Goal: Task Accomplishment & Management: Manage account settings

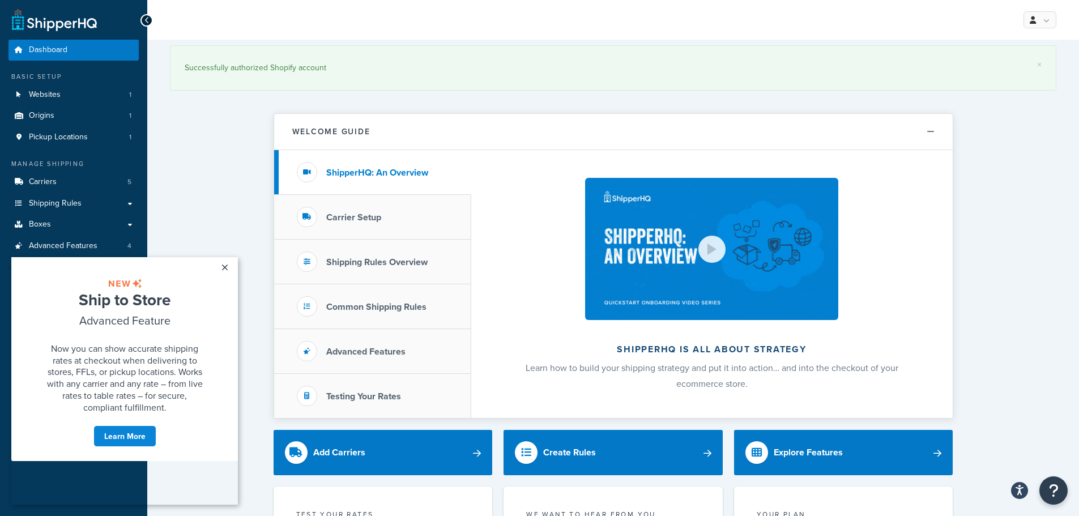
drag, startPoint x: 226, startPoint y: 265, endPoint x: 236, endPoint y: 259, distance: 12.0
click at [226, 265] on link "×" at bounding box center [225, 267] width 20 height 20
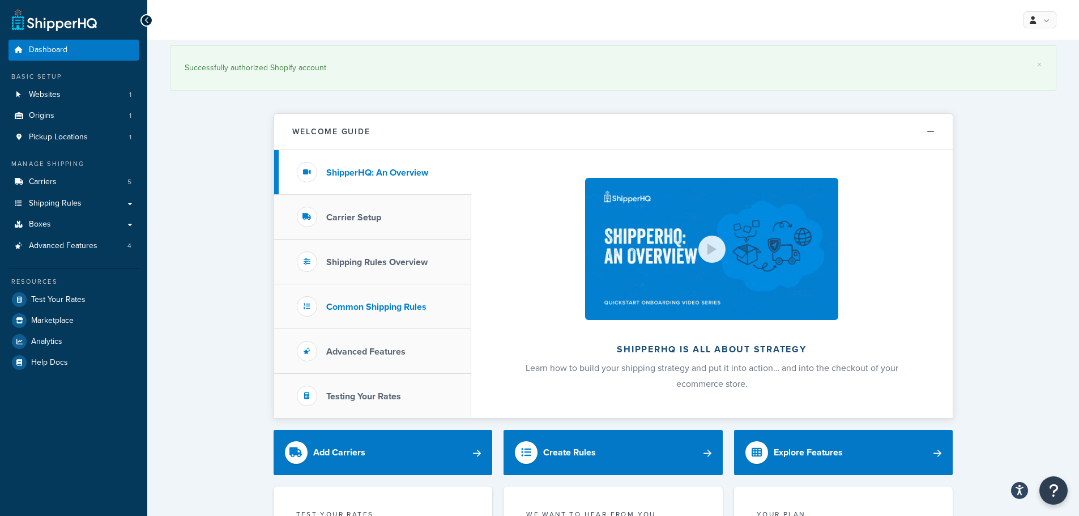
scroll to position [283, 0]
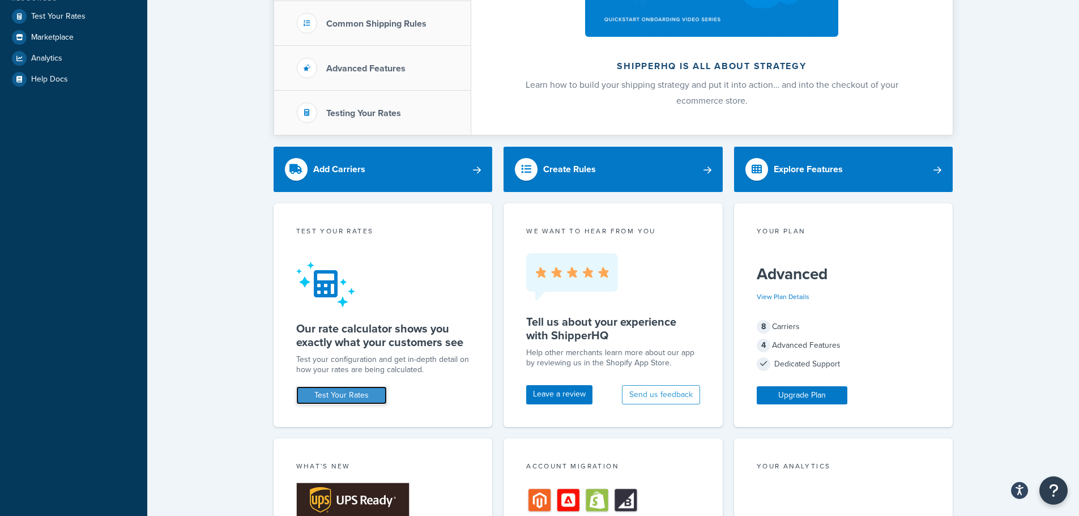
click at [366, 399] on link "Test Your Rates" at bounding box center [341, 395] width 91 height 18
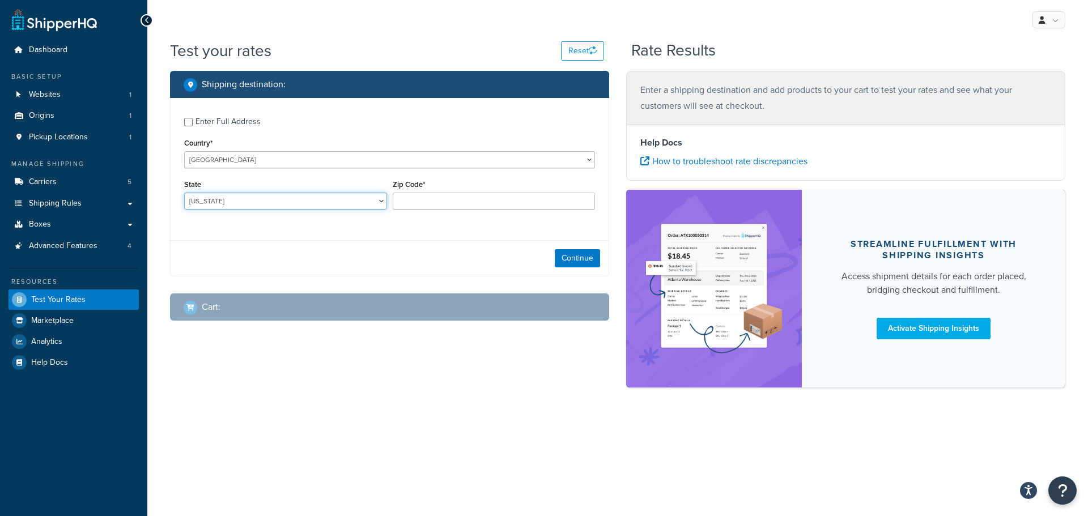
click at [306, 203] on select "Alabama Alaska American Samoa Arizona Arkansas Armed Forces Americas Armed Forc…" at bounding box center [285, 201] width 203 height 17
click at [262, 202] on select "Alabama Alaska American Samoa Arizona Arkansas Armed Forces Americas Armed Forc…" at bounding box center [285, 201] width 203 height 17
select select "MN"
click at [184, 193] on select "Alabama Alaska American Samoa Arizona Arkansas Armed Forces Americas Armed Forc…" at bounding box center [285, 201] width 203 height 17
click at [514, 203] on input "Zip Code*" at bounding box center [494, 201] width 203 height 17
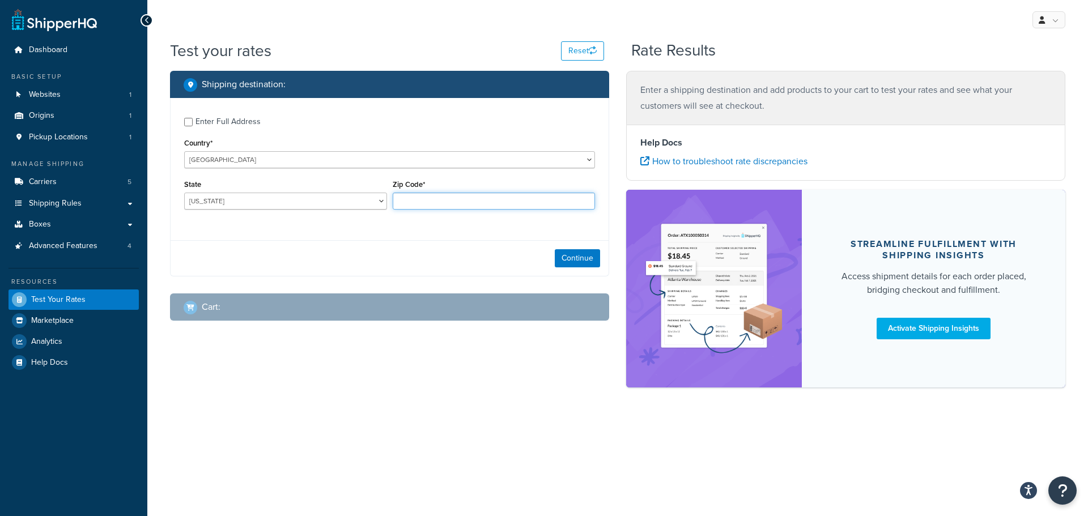
paste input "55409"
type input "55409"
click at [586, 261] on button "Continue" at bounding box center [577, 258] width 45 height 18
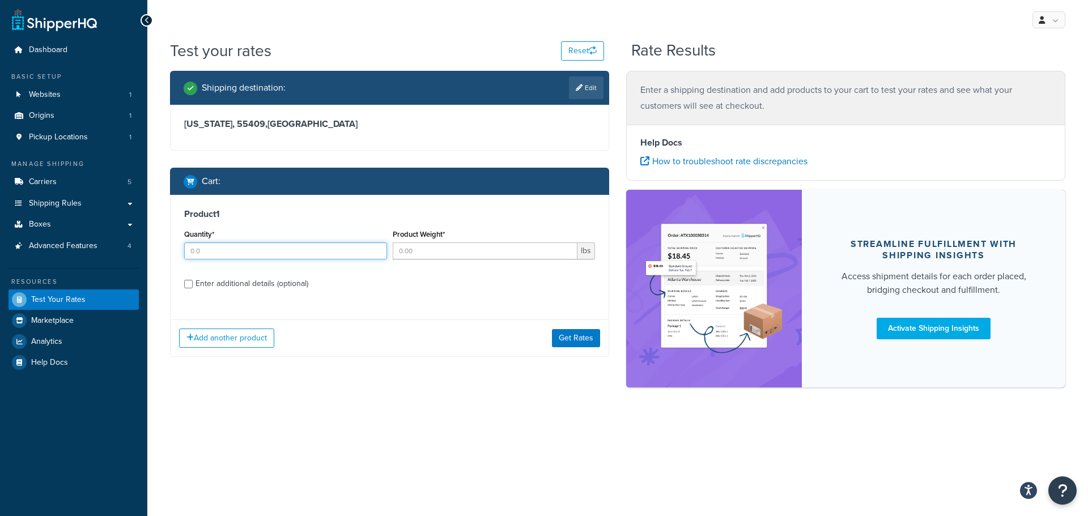
click at [330, 258] on input "Quantity*" at bounding box center [285, 251] width 203 height 17
type input "13"
click at [481, 253] on input "Product Weight*" at bounding box center [485, 251] width 185 height 17
type input "4"
click at [445, 290] on label "Enter additional details (optional)" at bounding box center [394, 283] width 399 height 18
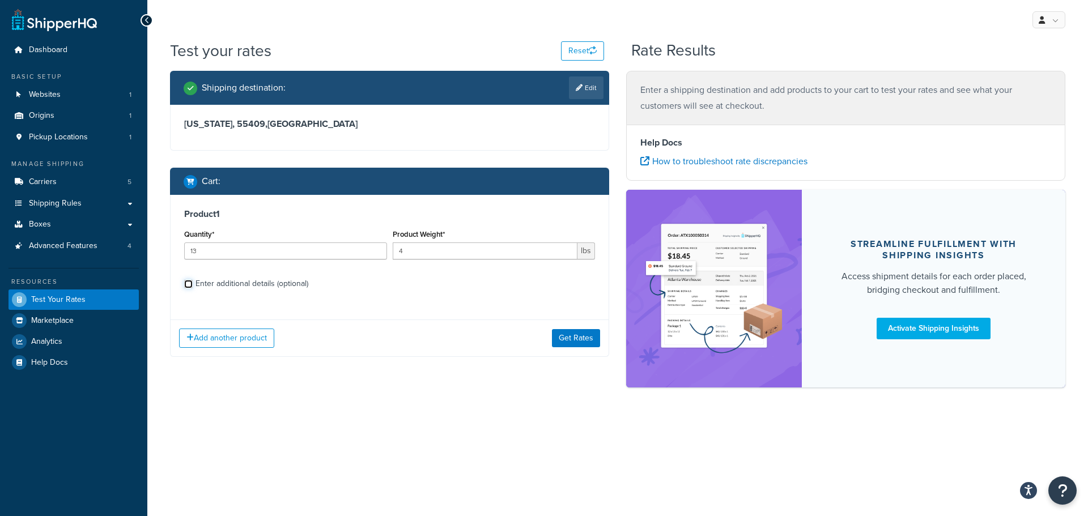
click at [193, 288] on input "Enter additional details (optional)" at bounding box center [188, 284] width 8 height 8
checkbox input "true"
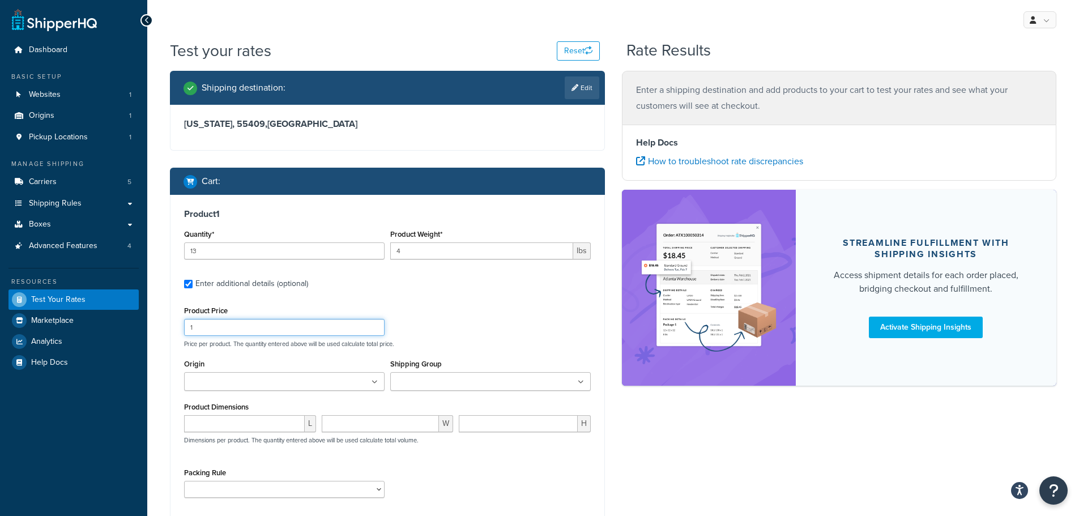
click at [284, 330] on input "1" at bounding box center [284, 327] width 201 height 17
drag, startPoint x: 269, startPoint y: 243, endPoint x: 169, endPoint y: 250, distance: 100.6
click at [169, 250] on div "Shipping destination : Edit Minnesota, 55409 , United States Cart : Product 1 Q…" at bounding box center [387, 327] width 452 height 512
type input "2"
click at [290, 326] on input "1" at bounding box center [284, 327] width 201 height 17
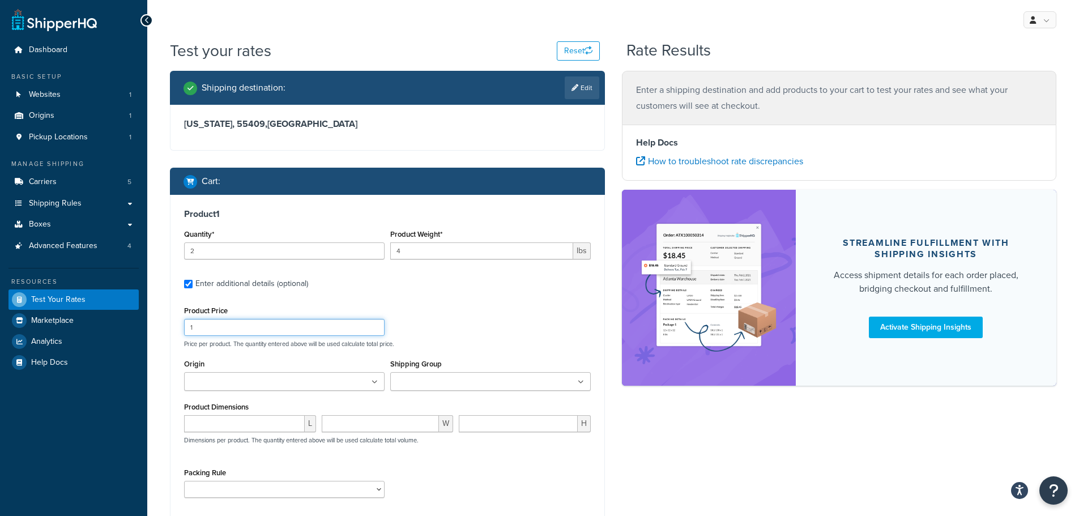
click at [290, 326] on input "1" at bounding box center [284, 327] width 201 height 17
click at [265, 328] on input "134" at bounding box center [284, 327] width 201 height 17
type input "34"
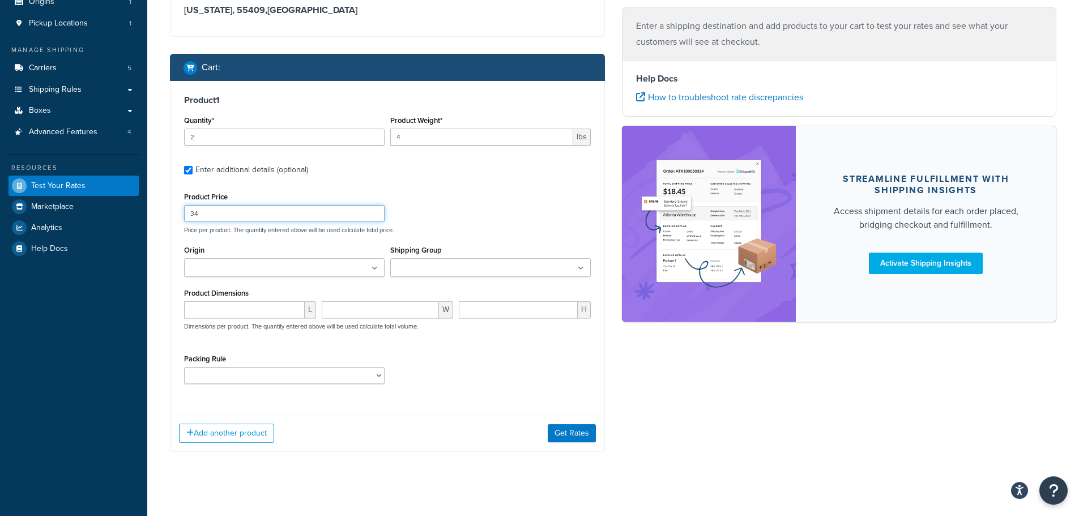
scroll to position [124, 0]
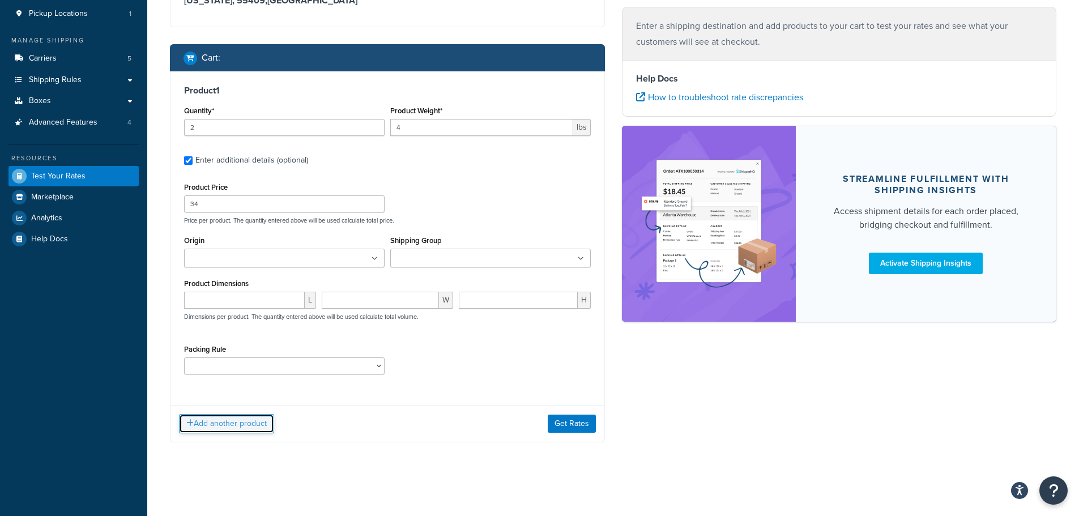
click at [257, 426] on button "Add another product" at bounding box center [226, 423] width 95 height 19
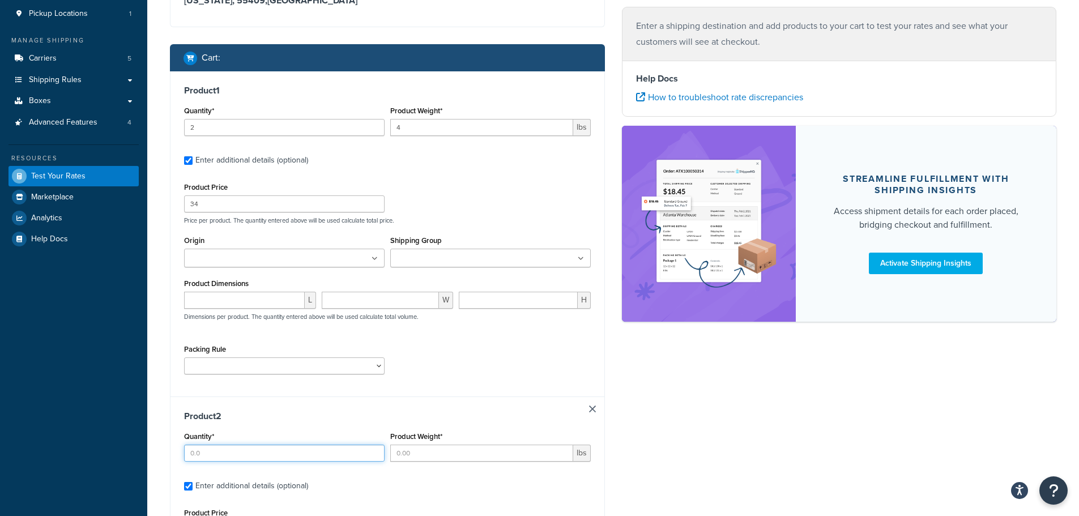
click at [256, 449] on input "Quantity*" at bounding box center [284, 453] width 201 height 17
type input "4"
click at [428, 445] on input "Product Weight*" at bounding box center [481, 453] width 183 height 17
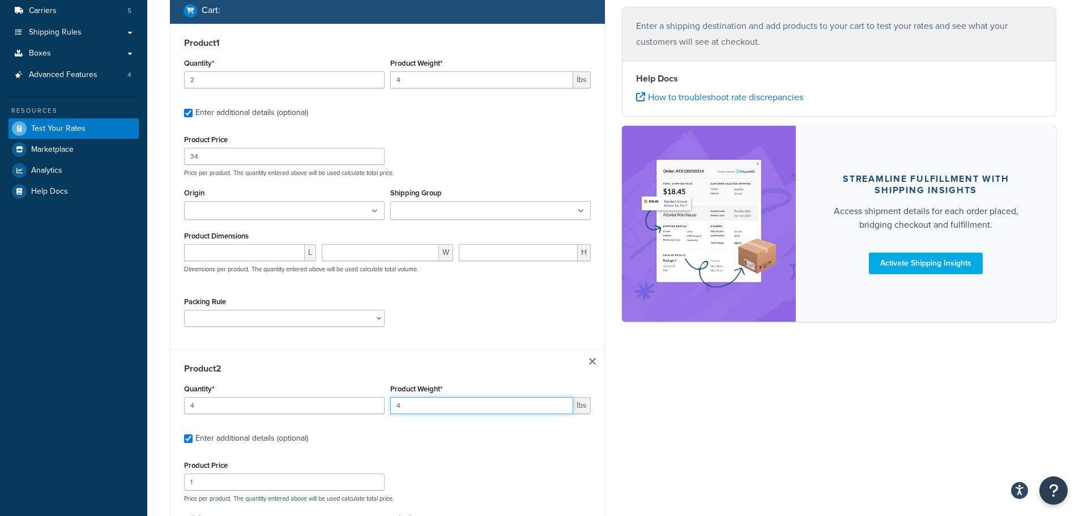
scroll to position [237, 0]
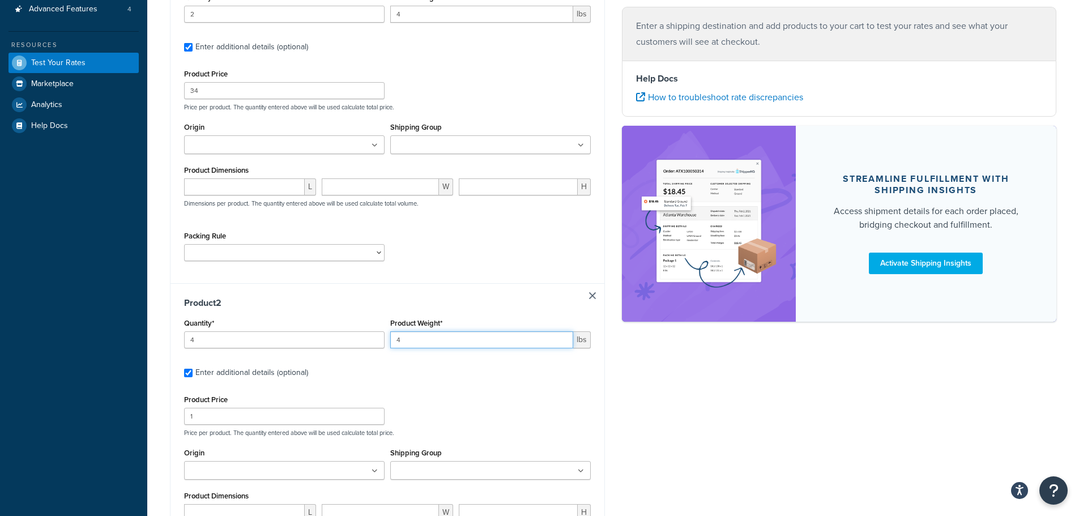
type input "4"
click at [267, 419] on input "1" at bounding box center [284, 416] width 201 height 17
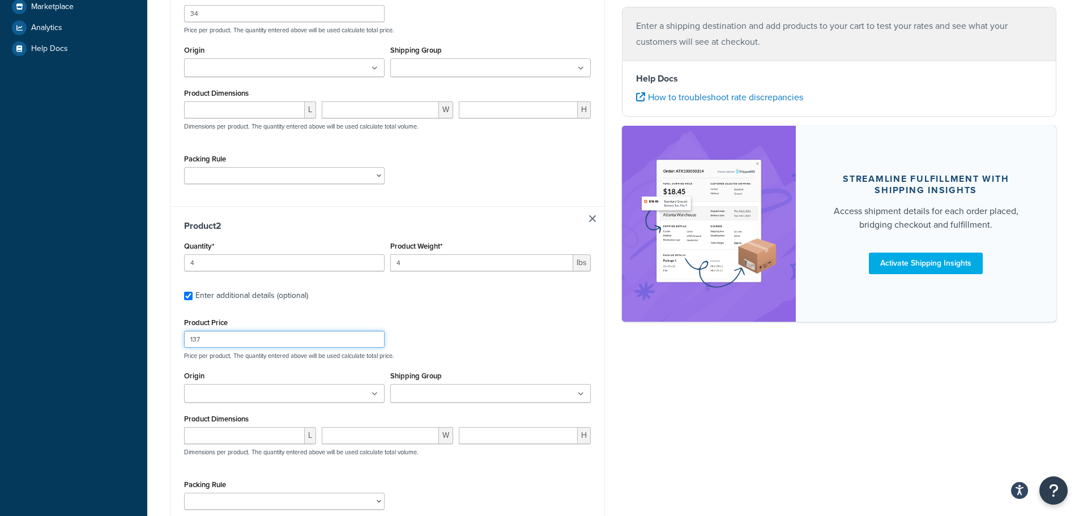
scroll to position [407, 0]
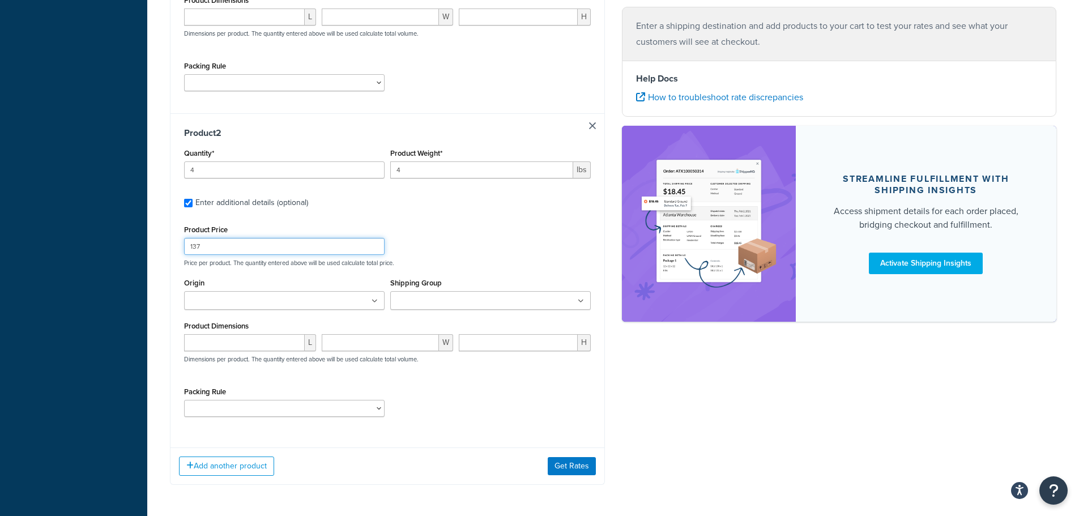
click at [194, 246] on input "137" at bounding box center [284, 246] width 201 height 17
type input "39"
click at [233, 469] on button "Add another product" at bounding box center [226, 466] width 95 height 19
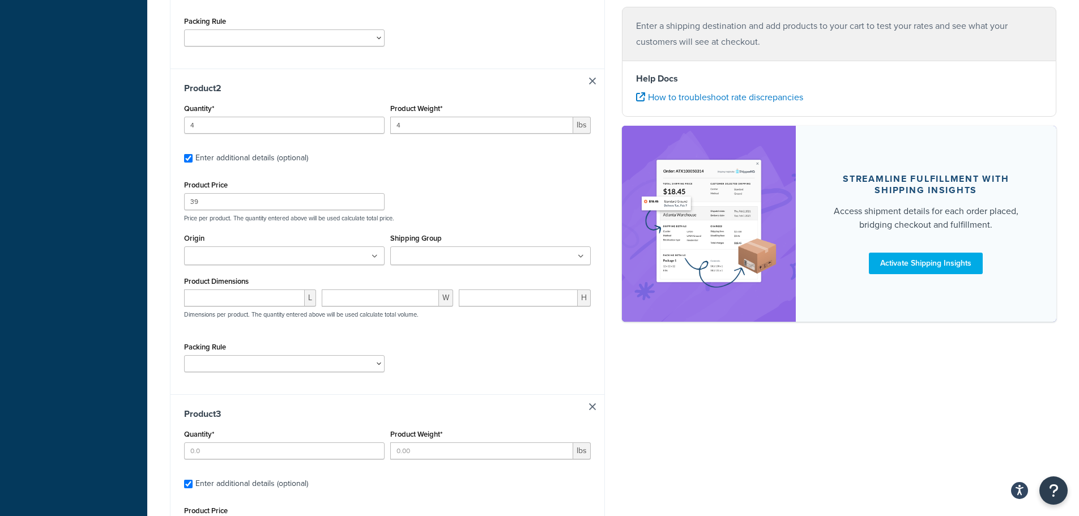
scroll to position [520, 0]
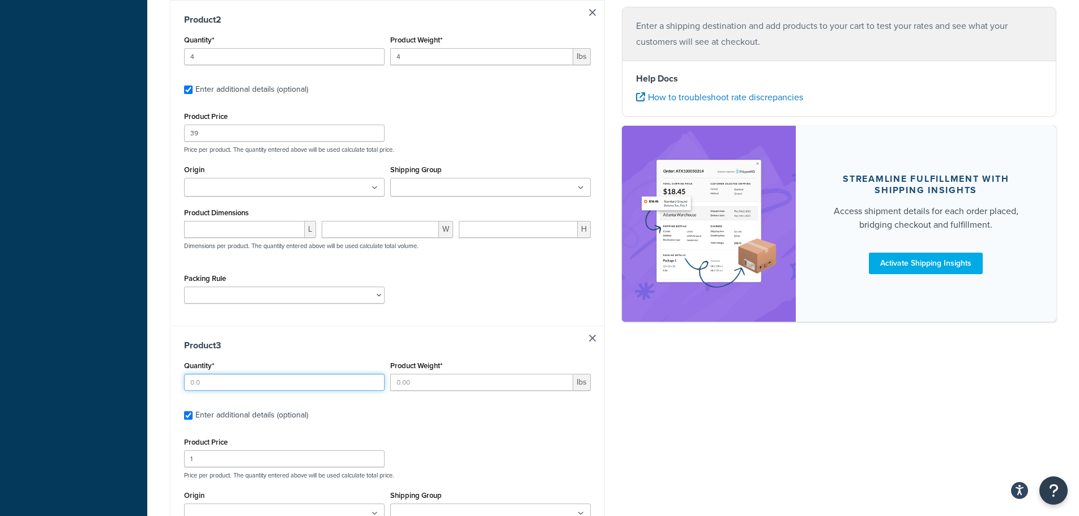
click at [234, 386] on input "Quantity*" at bounding box center [284, 382] width 201 height 17
type input "3"
click at [427, 392] on div "Product Weight* lbs" at bounding box center [491, 378] width 206 height 41
click at [432, 387] on input "Product Weight*" at bounding box center [481, 382] width 183 height 17
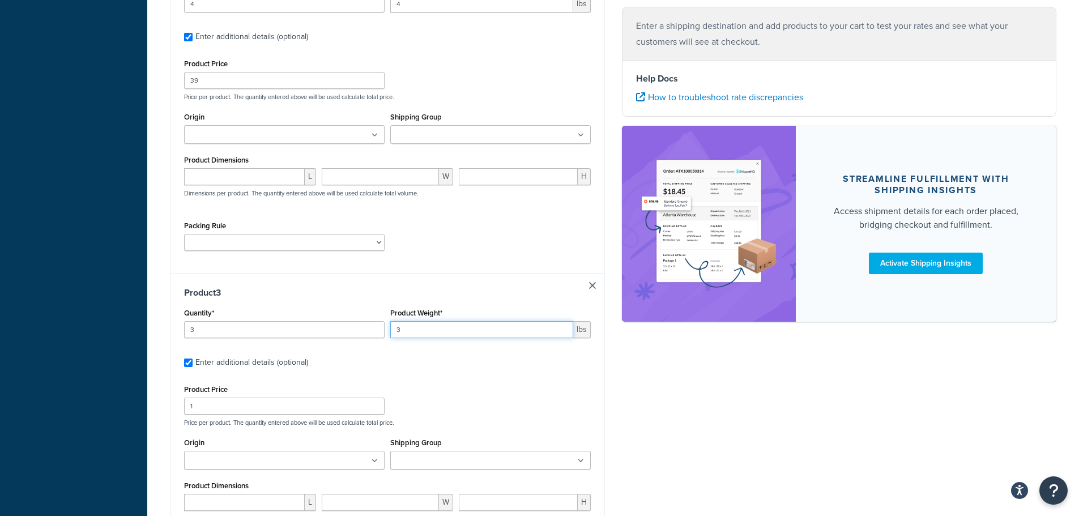
scroll to position [633, 0]
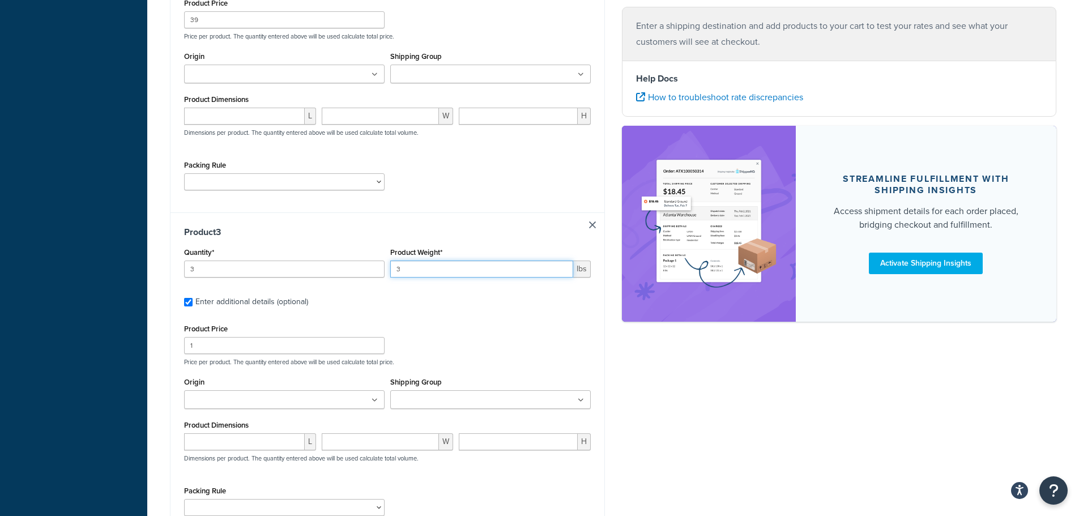
type input "3"
click at [252, 352] on input "1" at bounding box center [284, 345] width 201 height 17
type input "33"
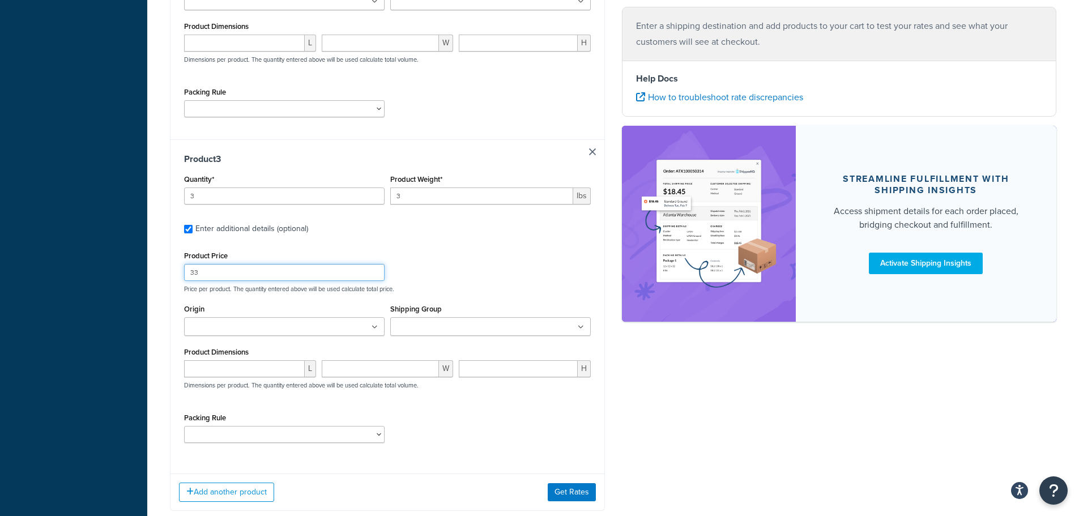
scroll to position [775, 0]
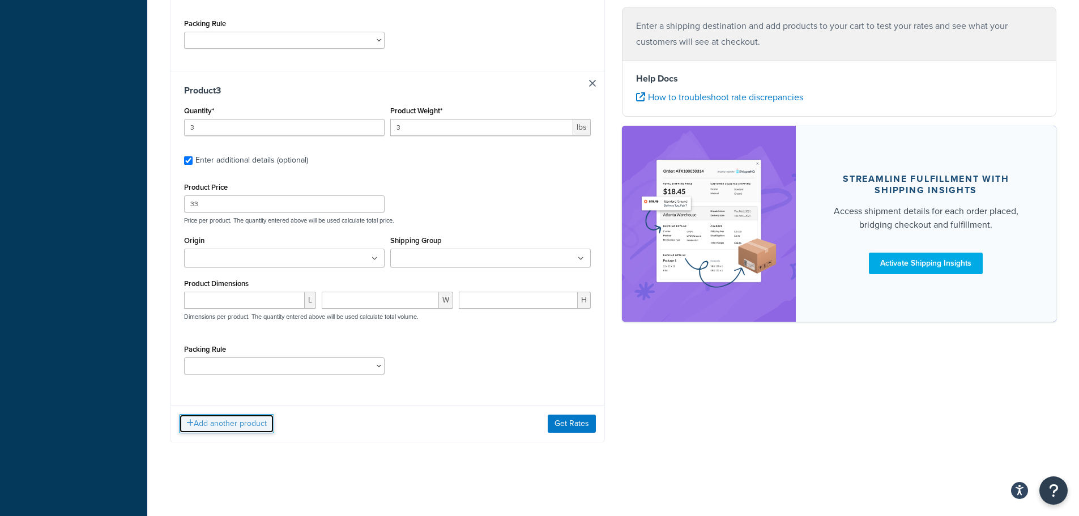
click at [246, 422] on button "Add another product" at bounding box center [226, 423] width 95 height 19
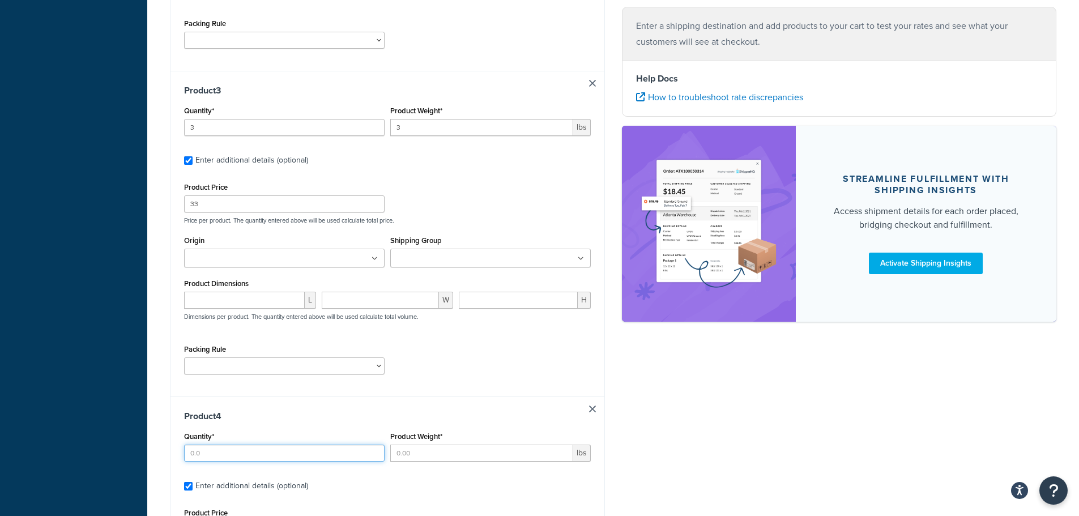
click at [252, 454] on input "Quantity*" at bounding box center [284, 453] width 201 height 17
click at [243, 454] on input "3" at bounding box center [284, 453] width 201 height 17
type input "4"
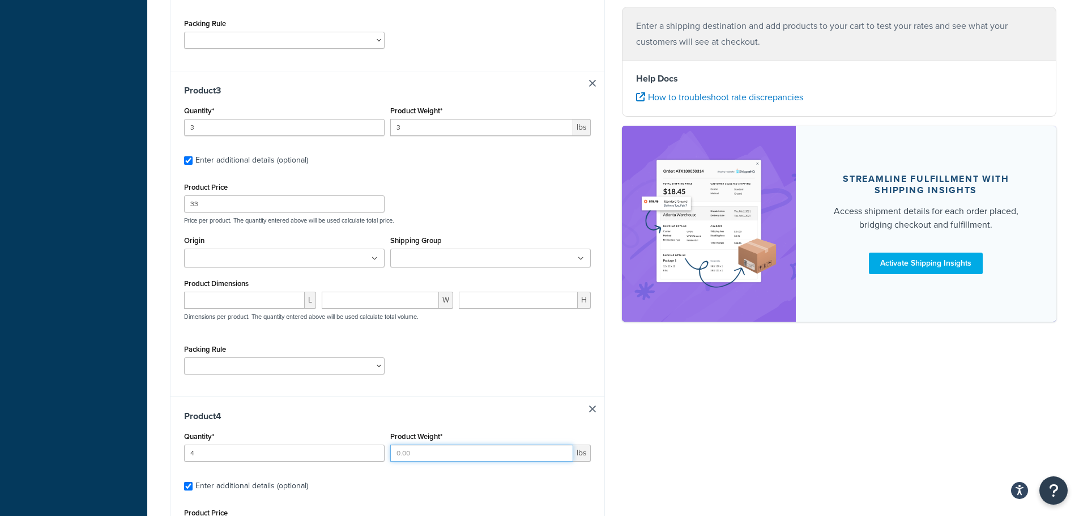
click at [443, 449] on input "Product Weight*" at bounding box center [481, 453] width 183 height 17
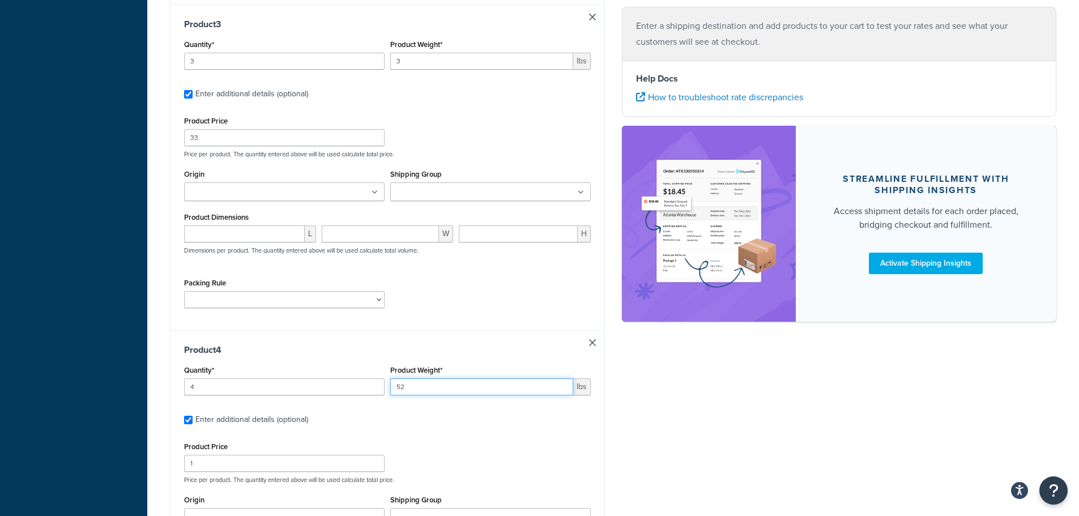
scroll to position [945, 0]
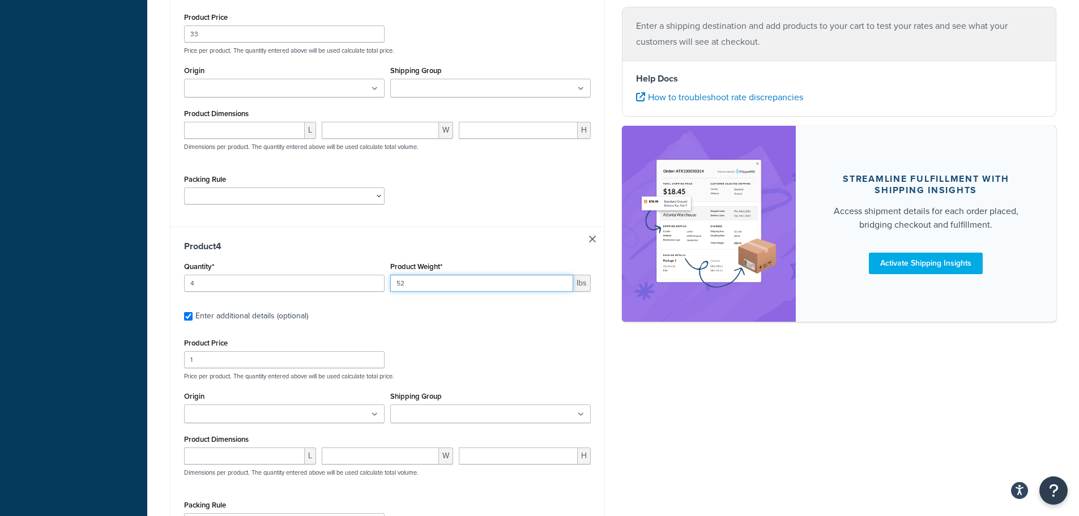
click at [412, 277] on input "52" at bounding box center [481, 283] width 183 height 17
type input "4"
click at [258, 364] on input "1" at bounding box center [284, 359] width 201 height 17
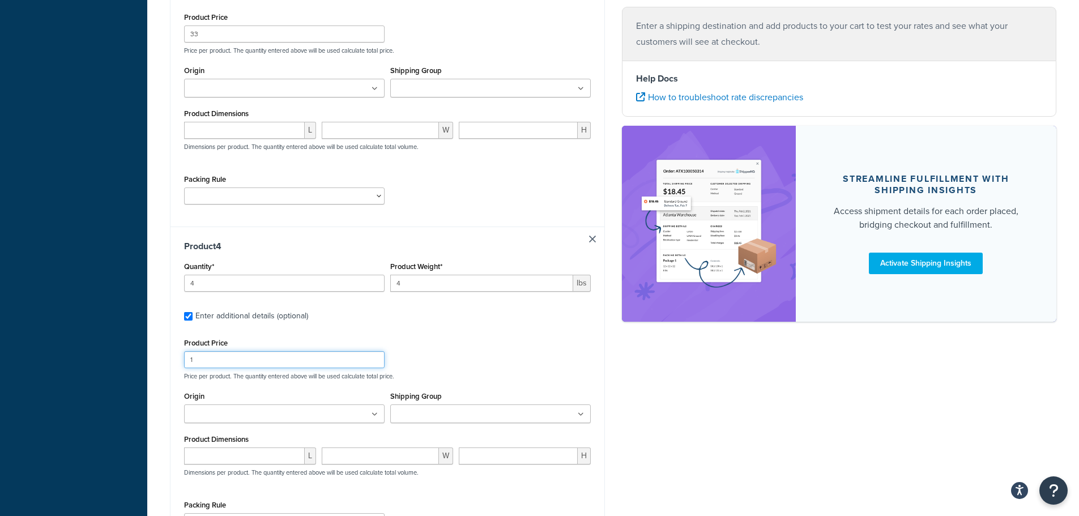
click at [258, 364] on input "1" at bounding box center [284, 359] width 201 height 17
type input "50"
click at [499, 359] on div "Product Price 50 Price per product. The quantity entered above will be used cal…" at bounding box center [387, 357] width 412 height 45
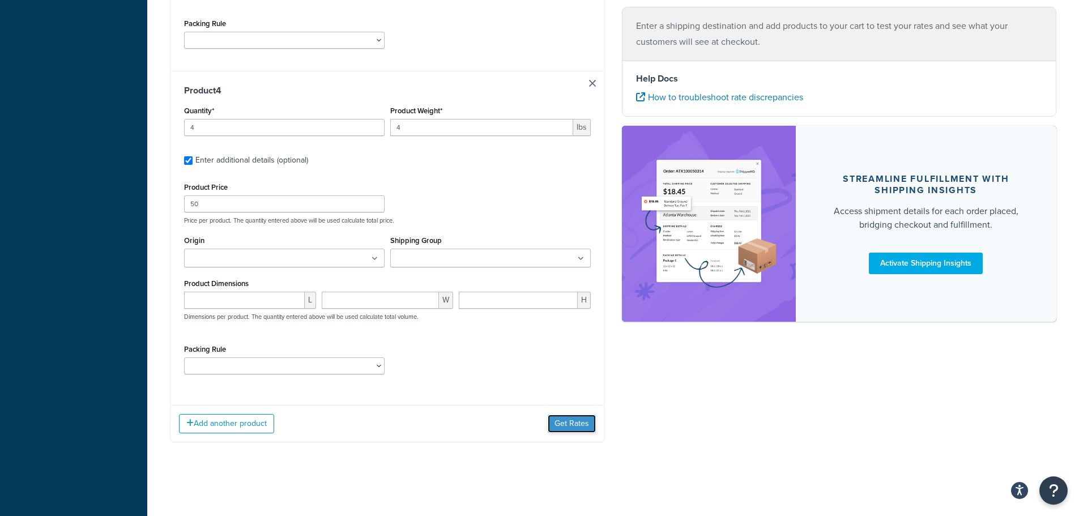
click at [558, 425] on button "Get Rates" at bounding box center [572, 424] width 48 height 18
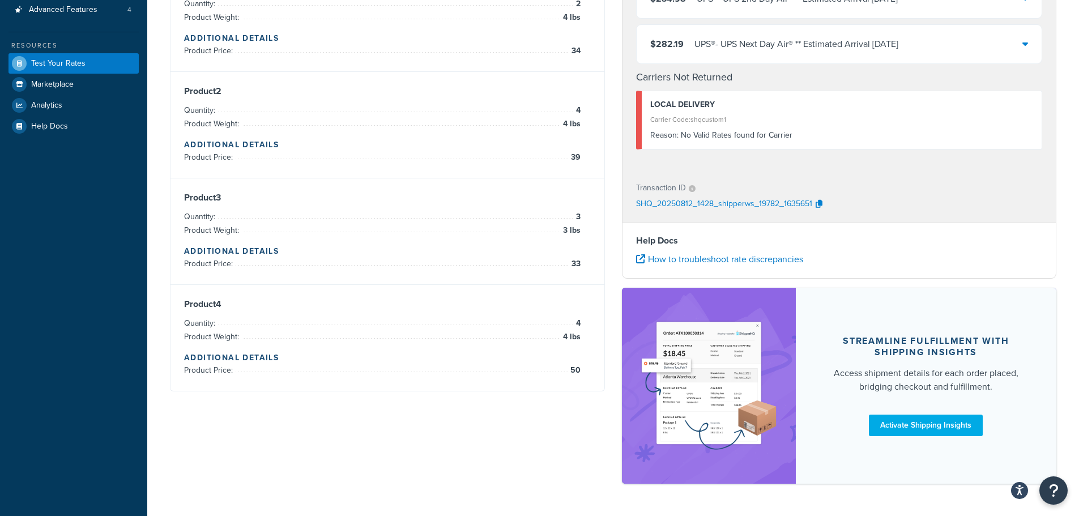
scroll to position [45, 0]
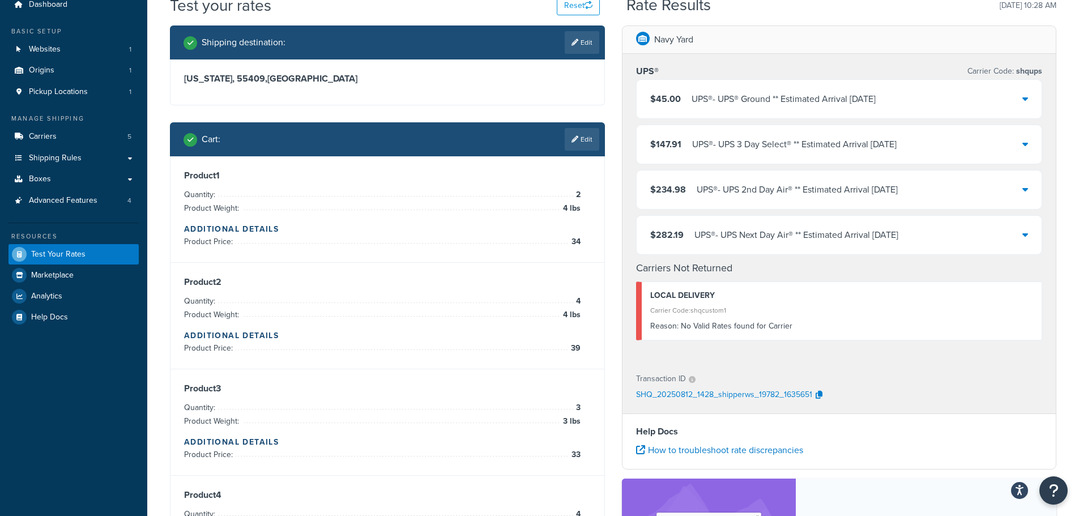
click at [929, 103] on div "$45.00 UPS® - UPS® Ground ** Estimated Arrival Tue, Aug 19" at bounding box center [840, 99] width 406 height 39
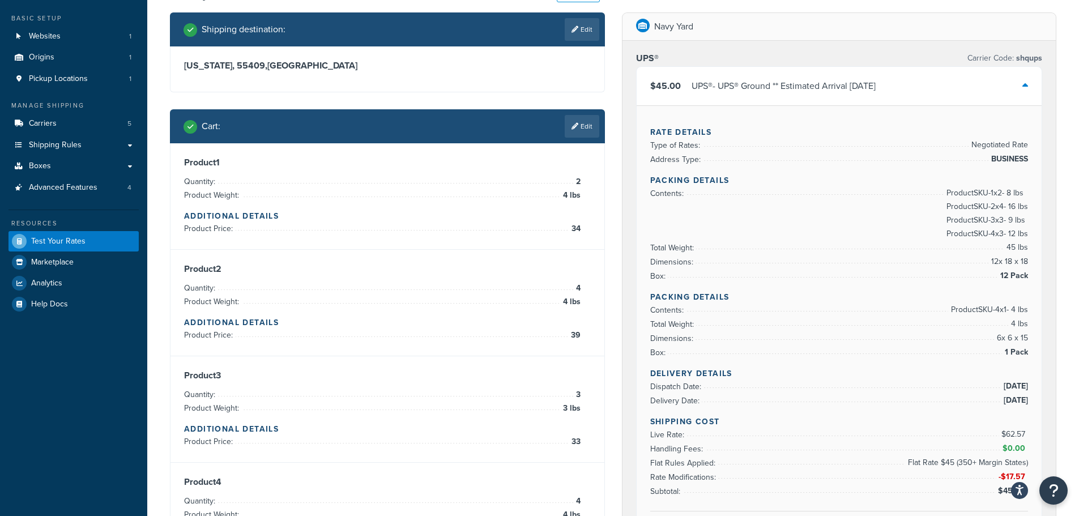
scroll to position [0, 0]
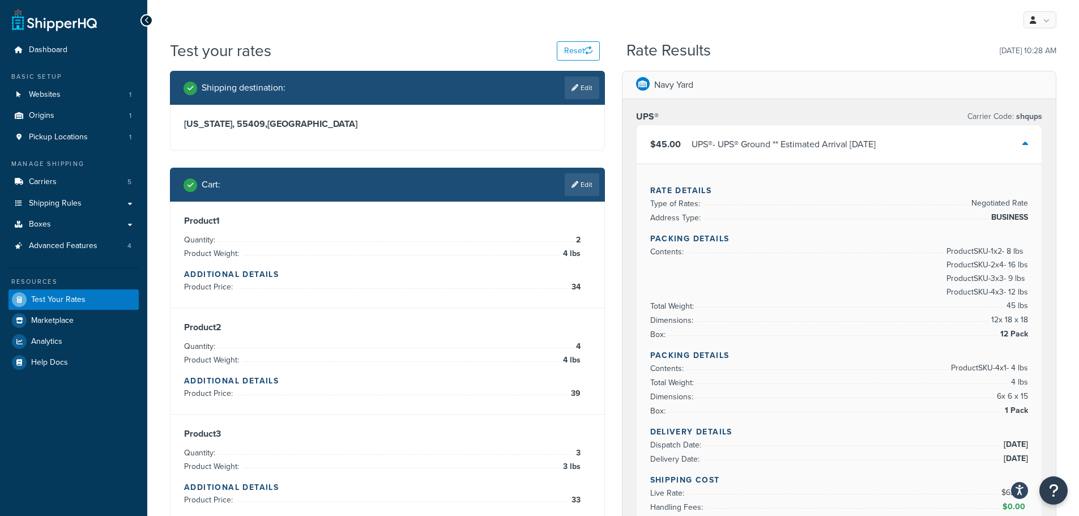
click at [853, 143] on div "UPS® - UPS® Ground ** Estimated Arrival Tue, Aug 19" at bounding box center [784, 145] width 184 height 16
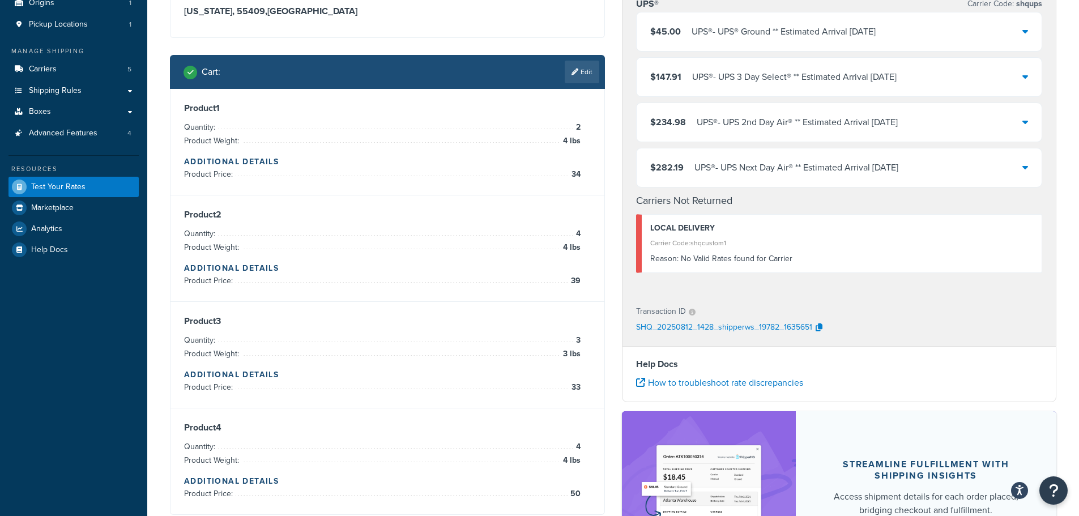
scroll to position [113, 0]
click at [77, 82] on link "Shipping Rules" at bounding box center [73, 90] width 130 height 21
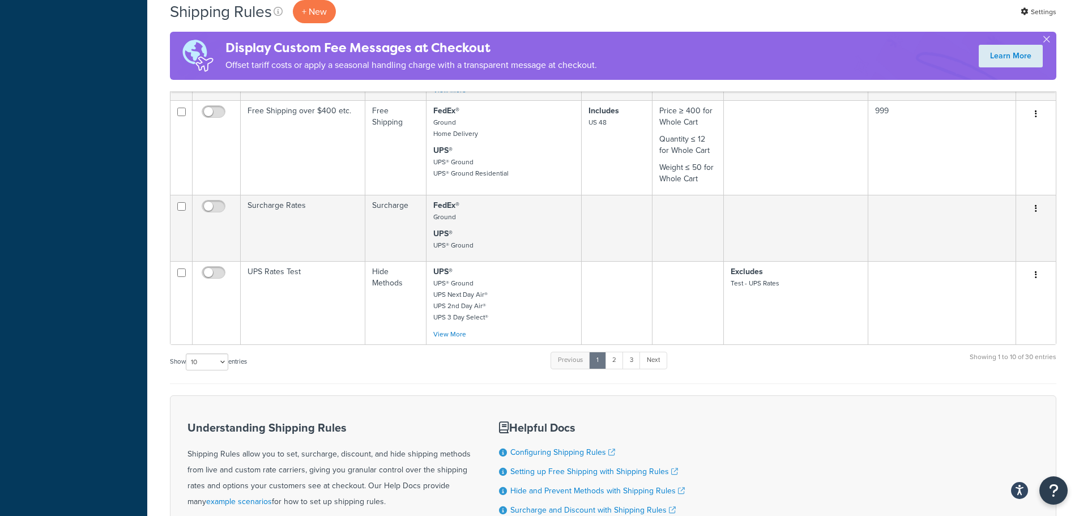
scroll to position [793, 0]
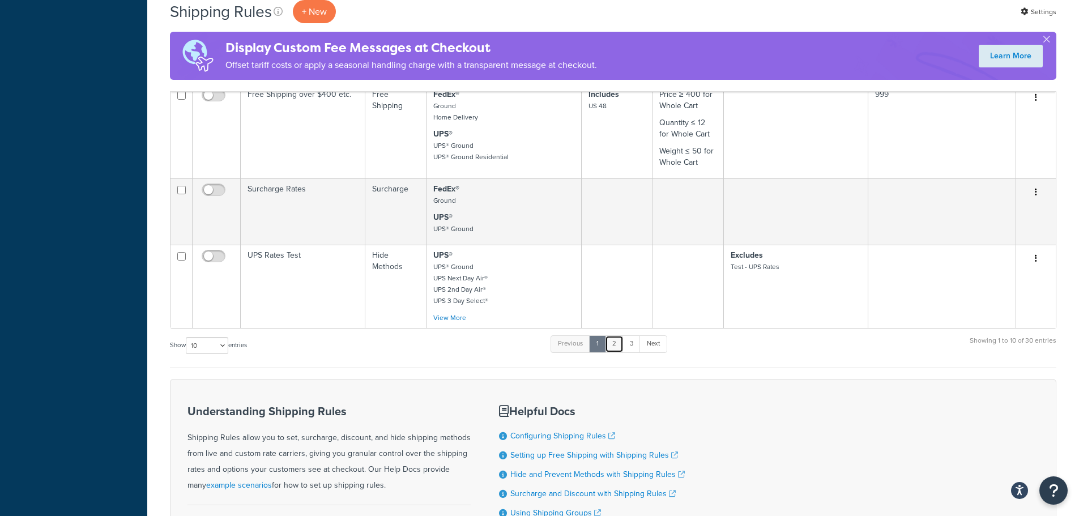
click at [613, 344] on link "2" at bounding box center [614, 343] width 19 height 17
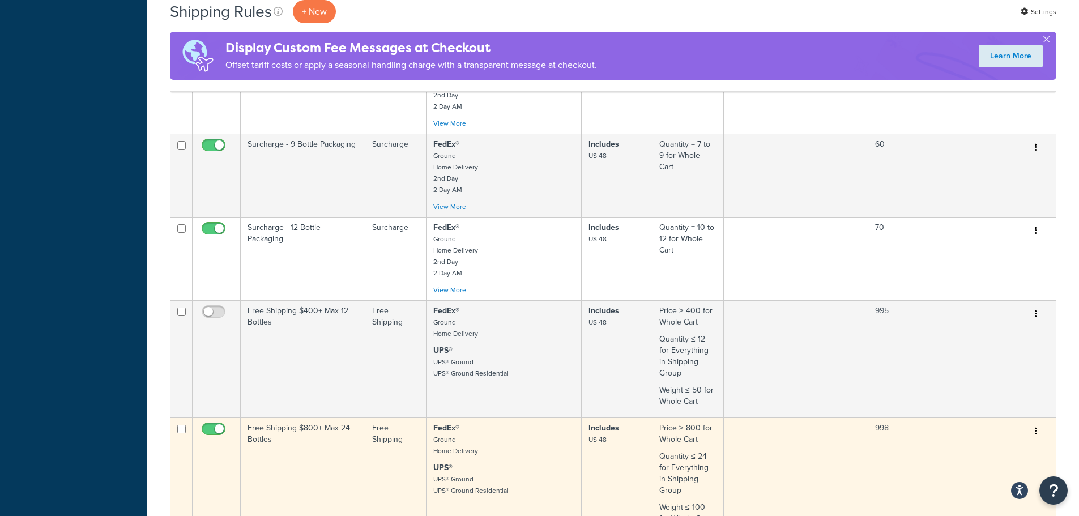
scroll to position [737, 0]
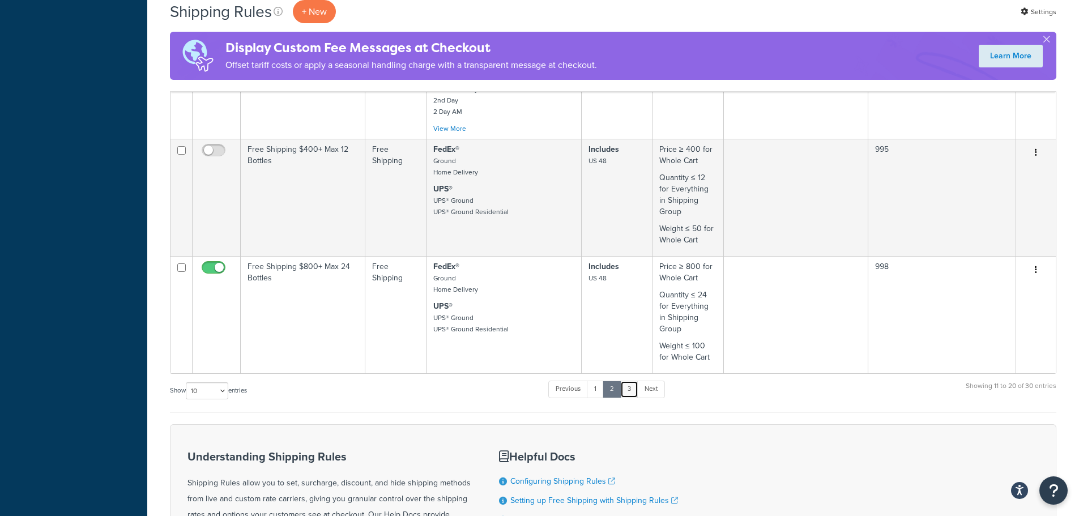
click at [636, 381] on link "3" at bounding box center [629, 389] width 18 height 17
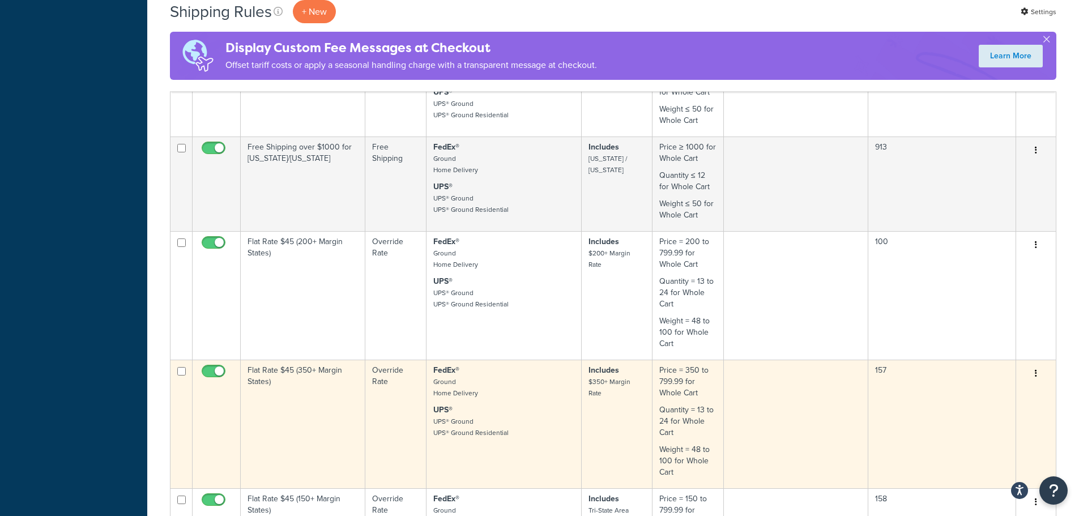
scroll to position [963, 0]
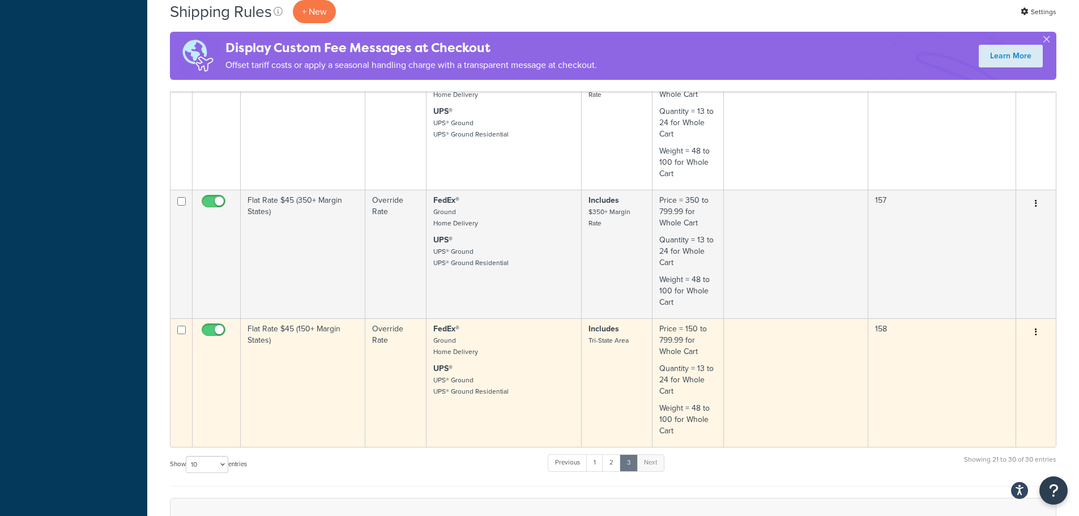
click at [274, 375] on td "Flat Rate $45 (150+ Margin States)" at bounding box center [303, 382] width 125 height 129
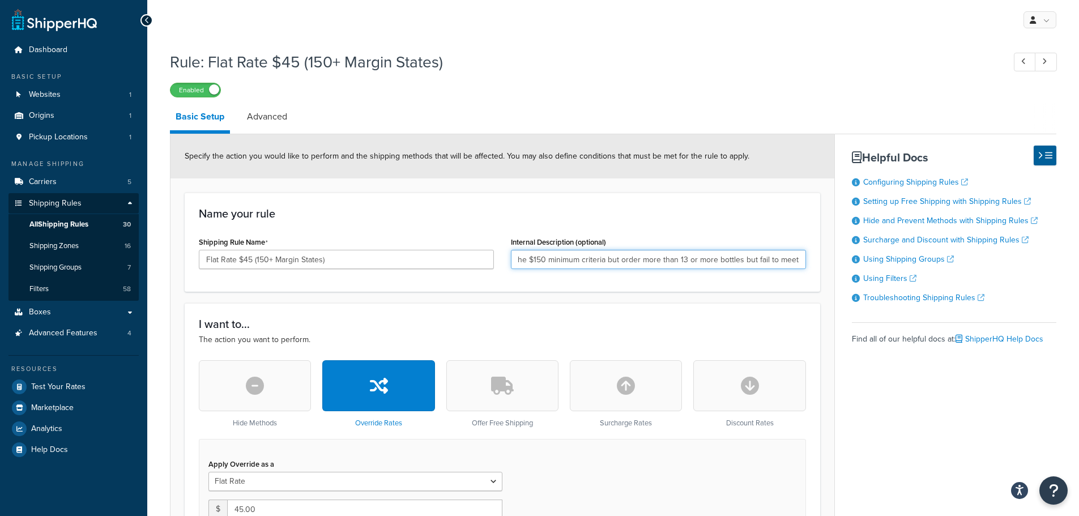
scroll to position [0, 334]
drag, startPoint x: 580, startPoint y: 267, endPoint x: 819, endPoint y: 262, distance: 238.6
click at [819, 262] on div "Name your rule Shipping Rule Name Flat Rate $45 (150+ Margin States) Internal D…" at bounding box center [503, 242] width 636 height 99
click at [640, 324] on h3 "I want to..." at bounding box center [502, 324] width 607 height 12
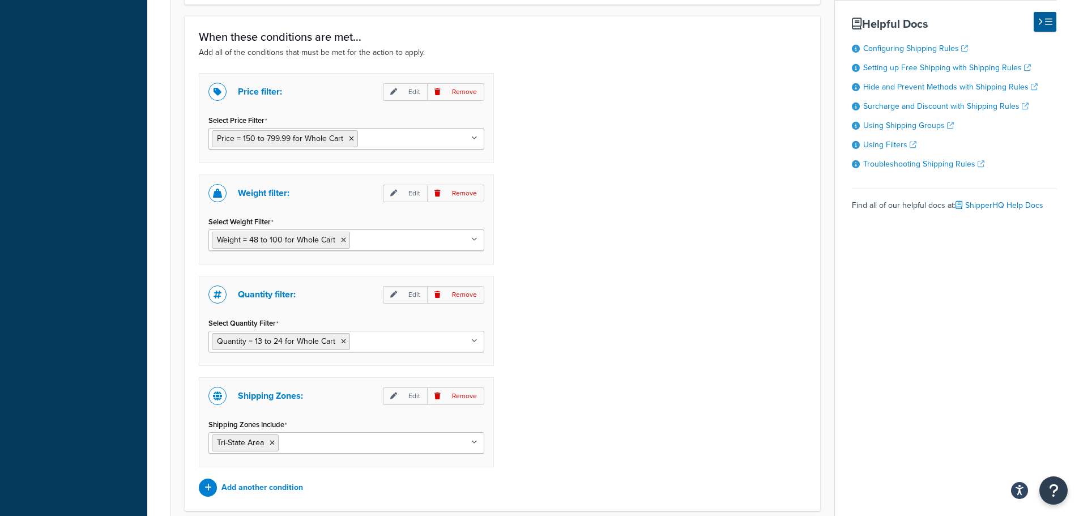
scroll to position [1005, 0]
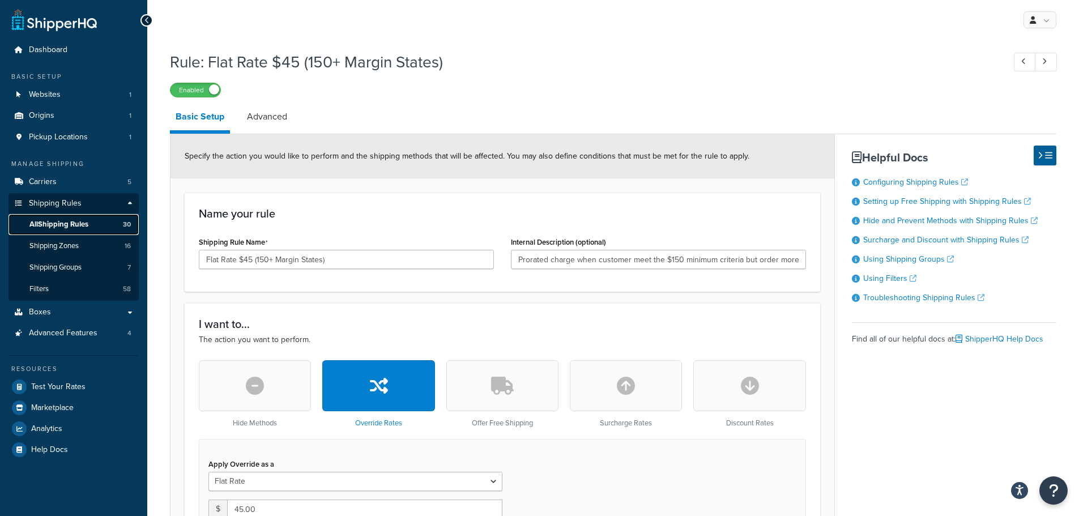
click at [77, 220] on span "All Shipping Rules" at bounding box center [58, 225] width 59 height 10
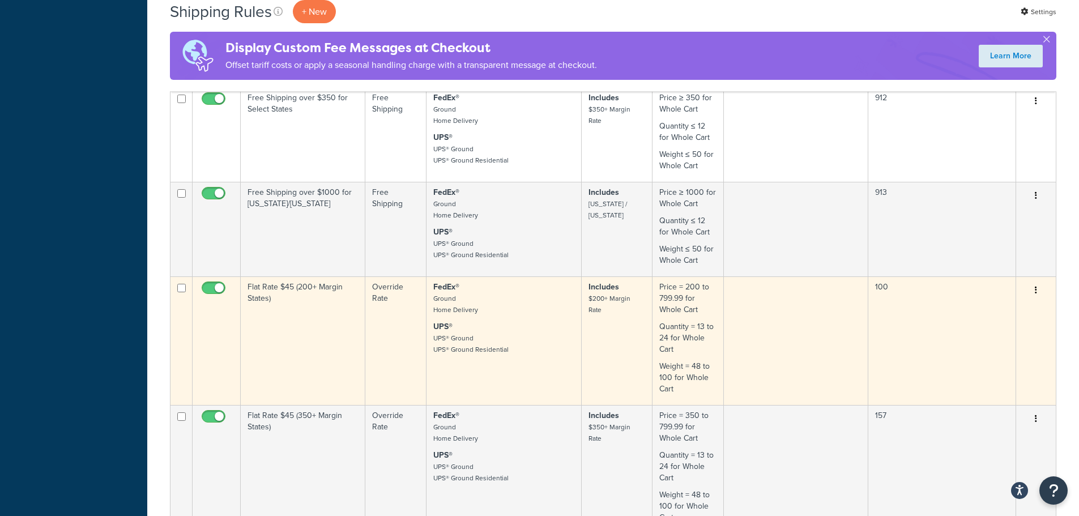
scroll to position [737, 0]
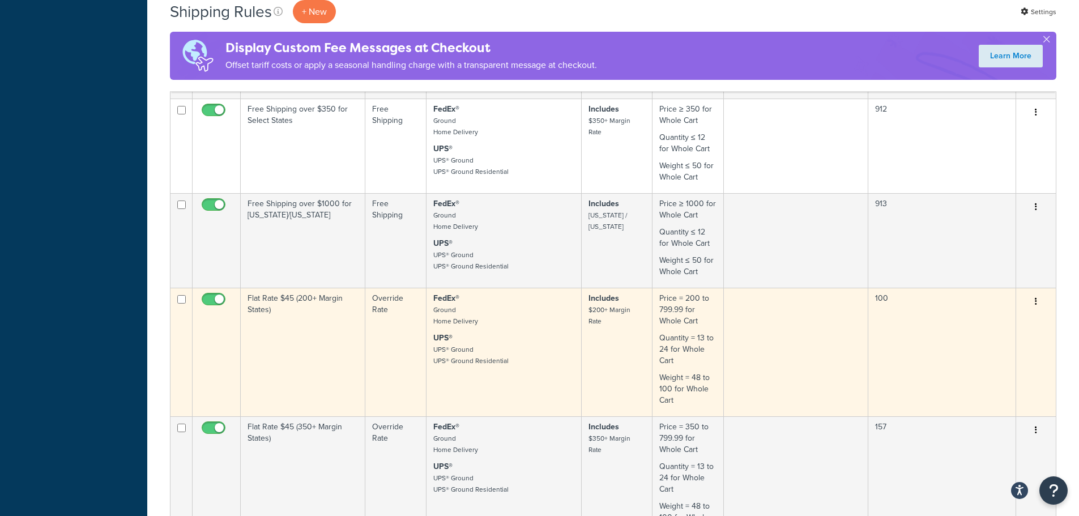
click at [330, 318] on td "Flat Rate $45 (200+ Margin States)" at bounding box center [303, 352] width 125 height 129
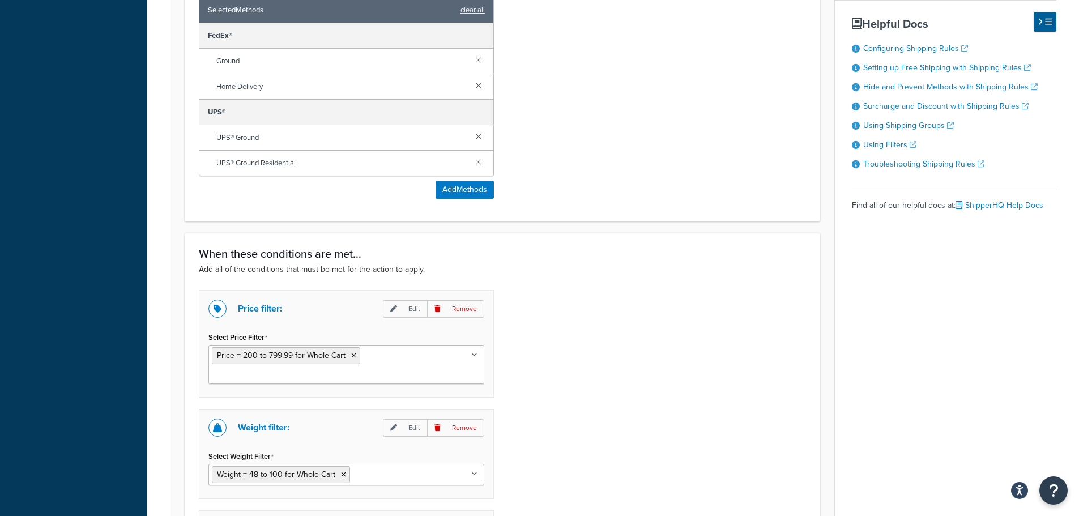
scroll to position [793, 0]
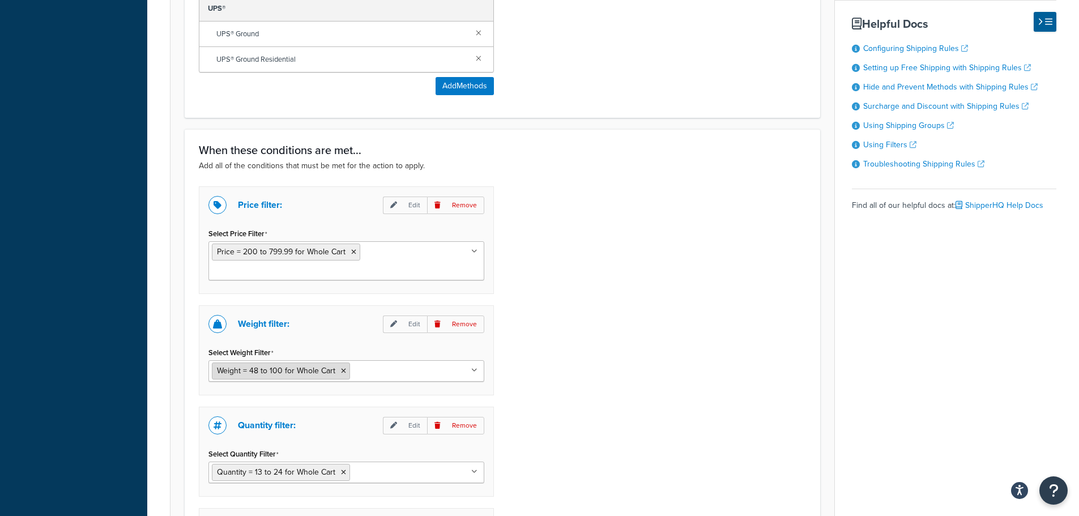
click at [266, 365] on span "Weight = 48 to 100 for Whole Cart" at bounding box center [276, 371] width 118 height 12
click at [406, 316] on p "Edit" at bounding box center [405, 325] width 44 height 18
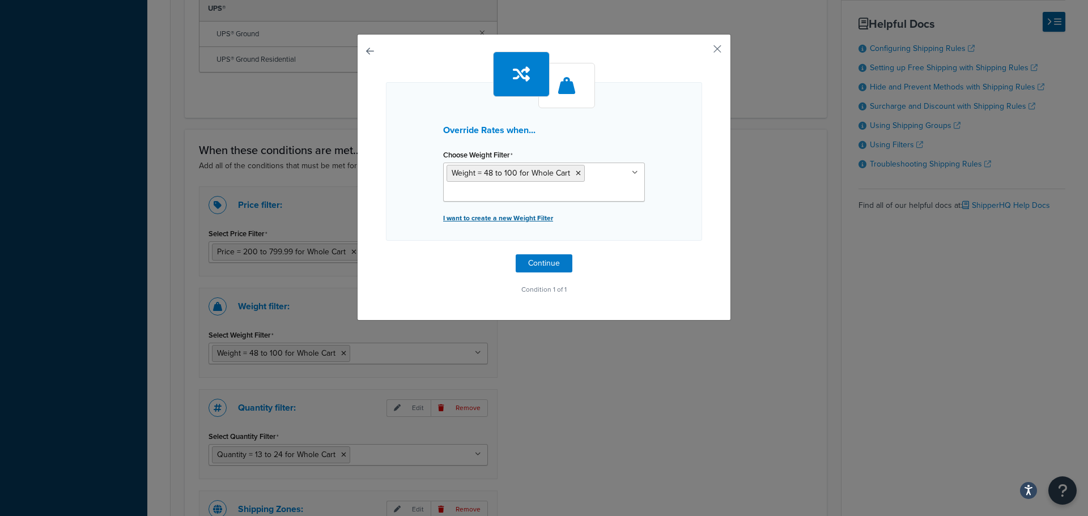
click at [504, 224] on p "I want to create a new Weight Filter" at bounding box center [544, 218] width 202 height 16
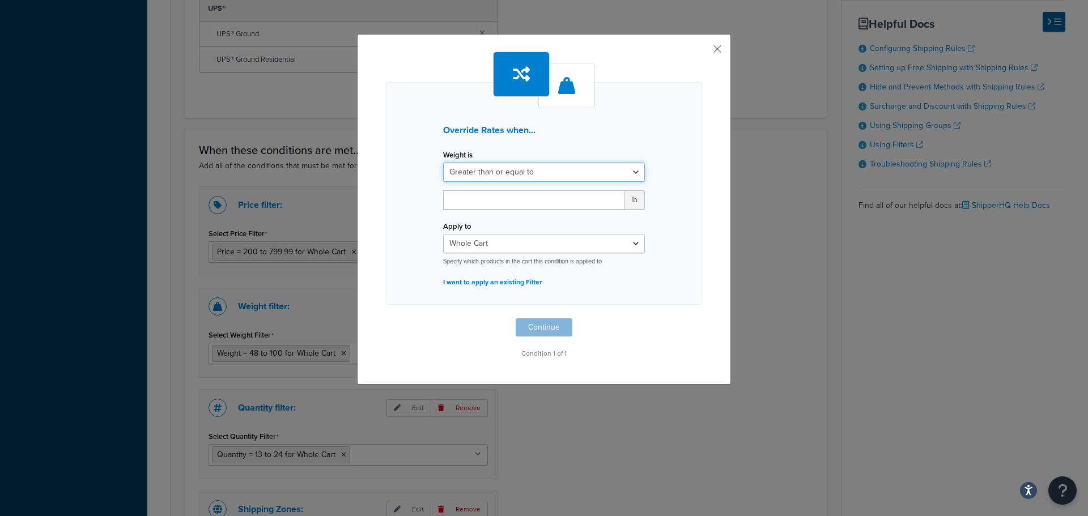
click at [513, 172] on select "Greater than or equal to Between or equal to Less than or equal to" at bounding box center [544, 172] width 202 height 19
select select "BETWEEN"
click at [443, 163] on select "Greater than or equal to Between or equal to Less than or equal to" at bounding box center [544, 172] width 202 height 19
click at [508, 199] on input "number" at bounding box center [479, 199] width 72 height 19
type input "47"
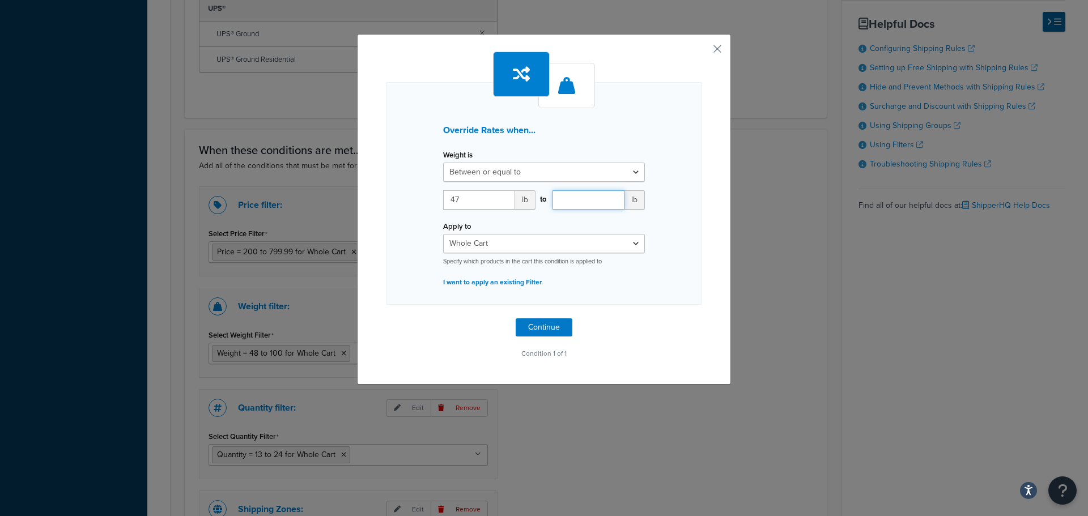
click at [603, 198] on input "number" at bounding box center [588, 199] width 72 height 19
type input "100"
click at [546, 331] on button "Continue" at bounding box center [544, 327] width 57 height 18
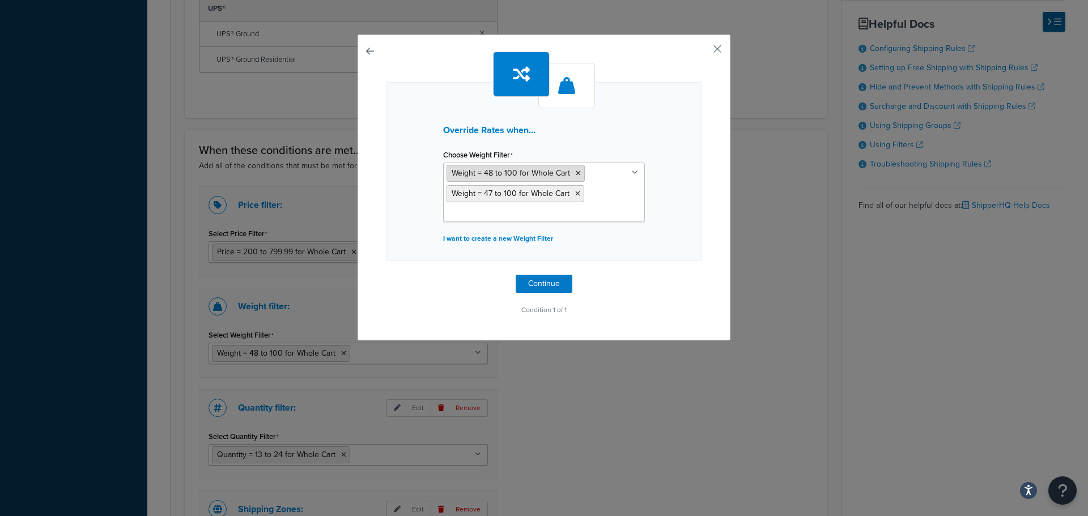
click at [576, 174] on icon at bounding box center [578, 173] width 5 height 7
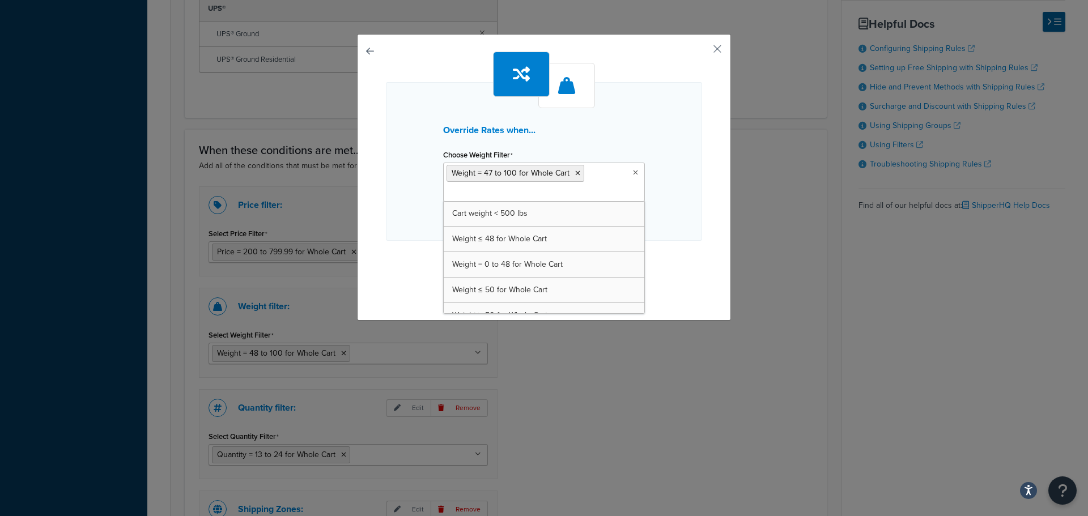
click at [674, 203] on div "Override Rates when... Choose Weight Filter Weight = 47 to 100 for Whole Cart C…" at bounding box center [544, 161] width 316 height 159
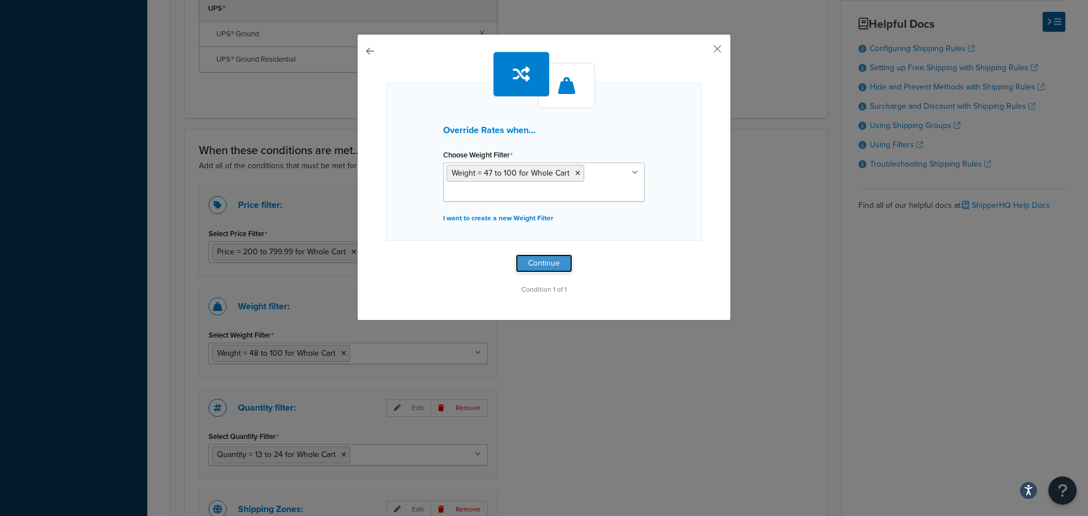
click at [563, 261] on button "Continue" at bounding box center [544, 263] width 57 height 18
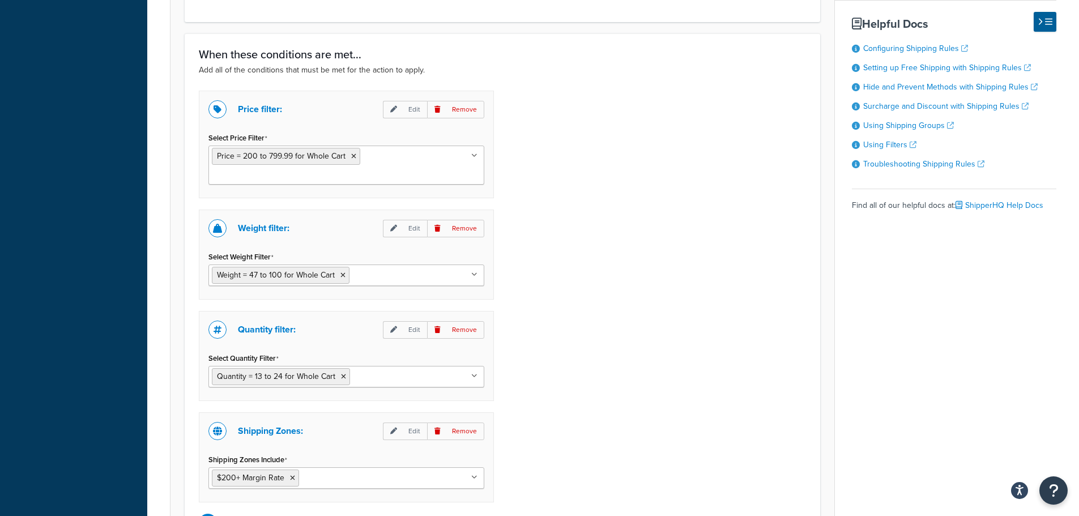
scroll to position [1005, 0]
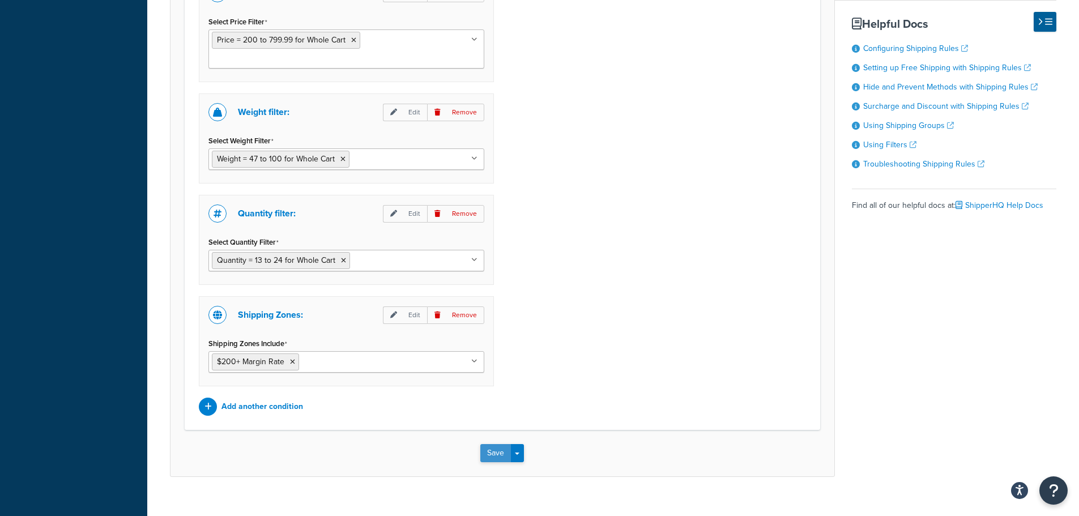
click at [488, 444] on button "Save" at bounding box center [495, 453] width 31 height 18
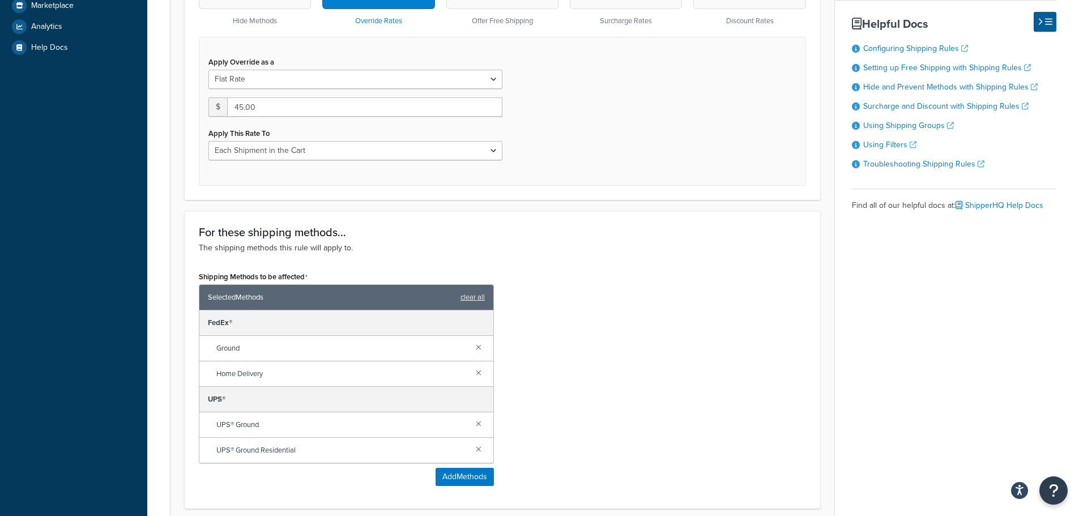
scroll to position [567, 0]
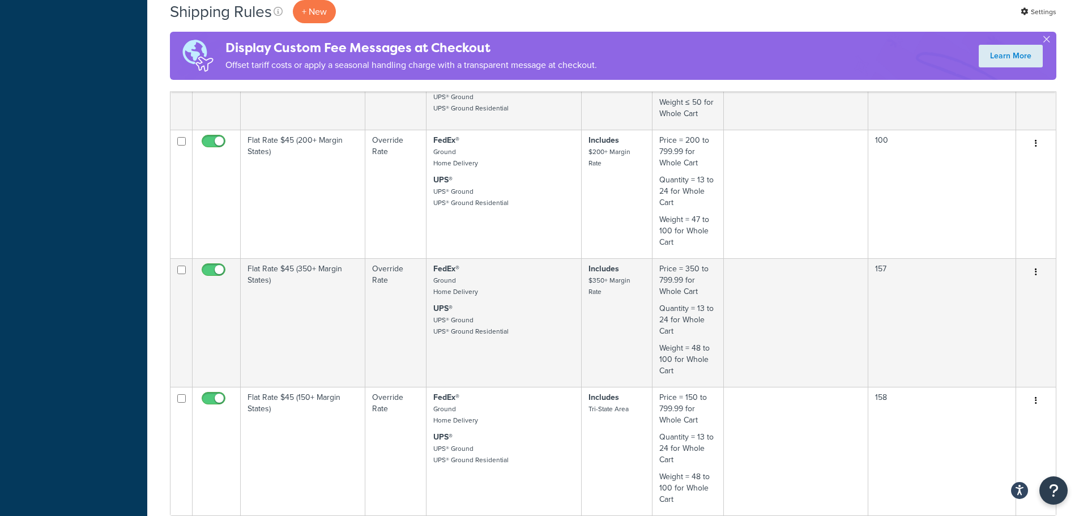
scroll to position [963, 0]
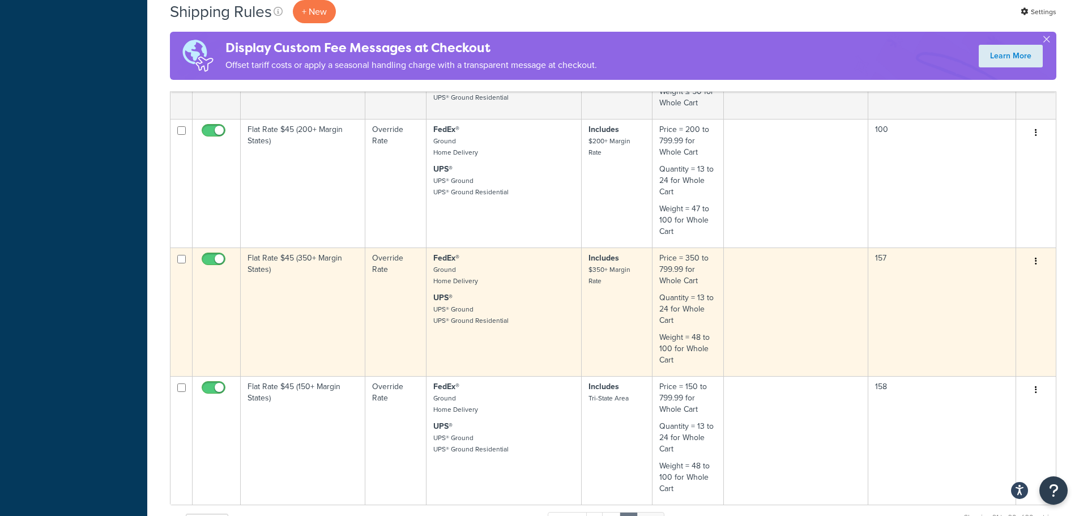
click at [327, 301] on td "Flat Rate $45 (350+ Margin States)" at bounding box center [303, 312] width 125 height 129
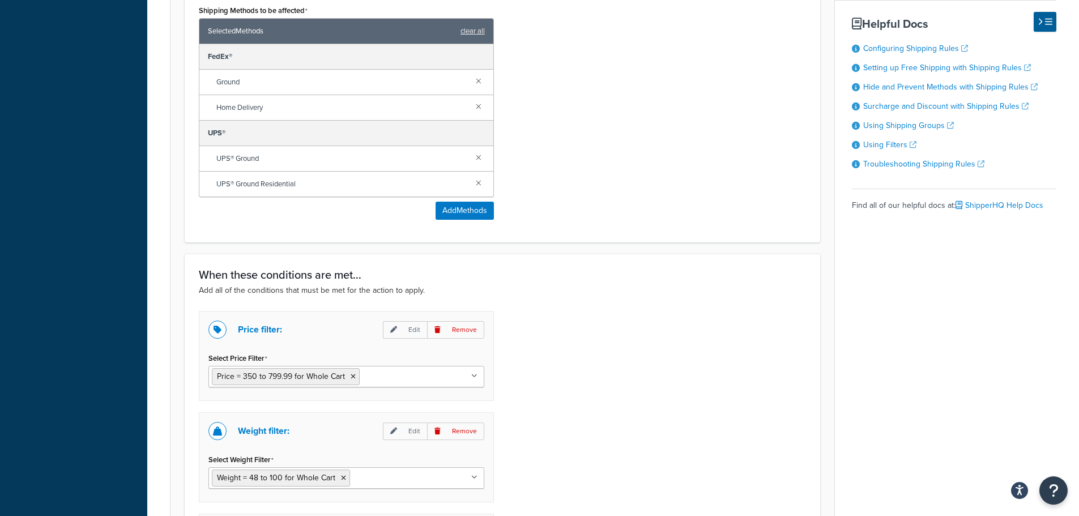
scroll to position [793, 0]
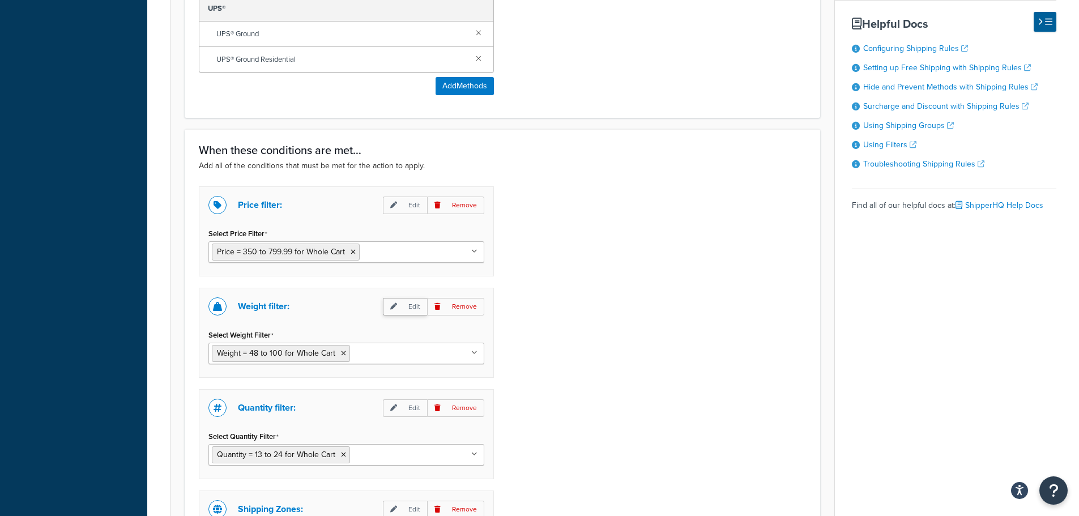
click at [410, 312] on p "Edit" at bounding box center [405, 307] width 44 height 18
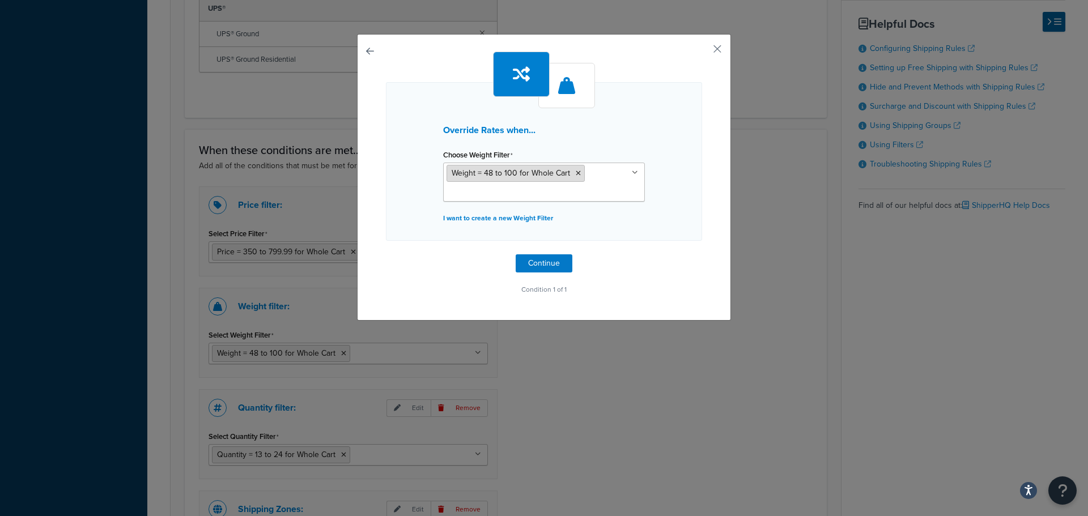
click at [483, 174] on span "Weight = 48 to 100 for Whole Cart" at bounding box center [511, 173] width 118 height 12
click at [489, 216] on p "I want to create a new Weight Filter" at bounding box center [544, 218] width 202 height 16
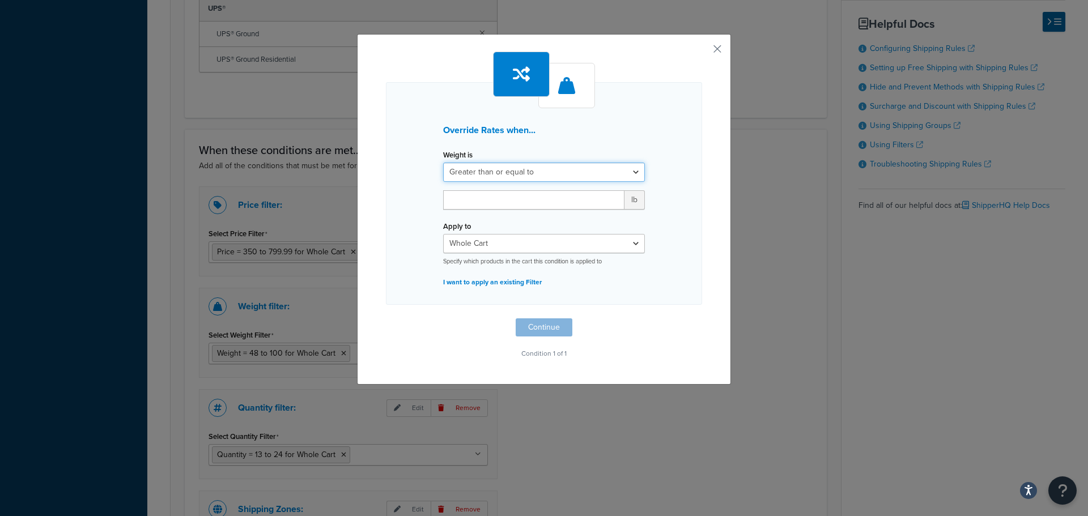
click at [547, 173] on select "Greater than or equal to Between or equal to Less than or equal to" at bounding box center [544, 172] width 202 height 19
select select "BETWEEN"
click at [443, 163] on select "Greater than or equal to Between or equal to Less than or equal to" at bounding box center [544, 172] width 202 height 19
click at [478, 209] on input "number" at bounding box center [479, 199] width 72 height 19
type input "47"
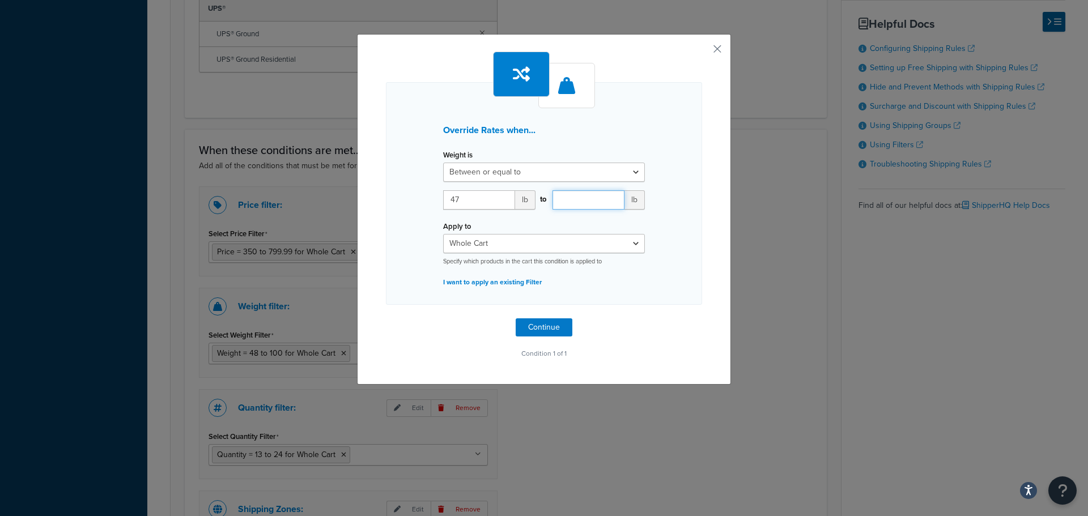
click at [580, 198] on input "number" at bounding box center [588, 199] width 72 height 19
type input "100"
click at [535, 326] on button "Continue" at bounding box center [544, 327] width 57 height 18
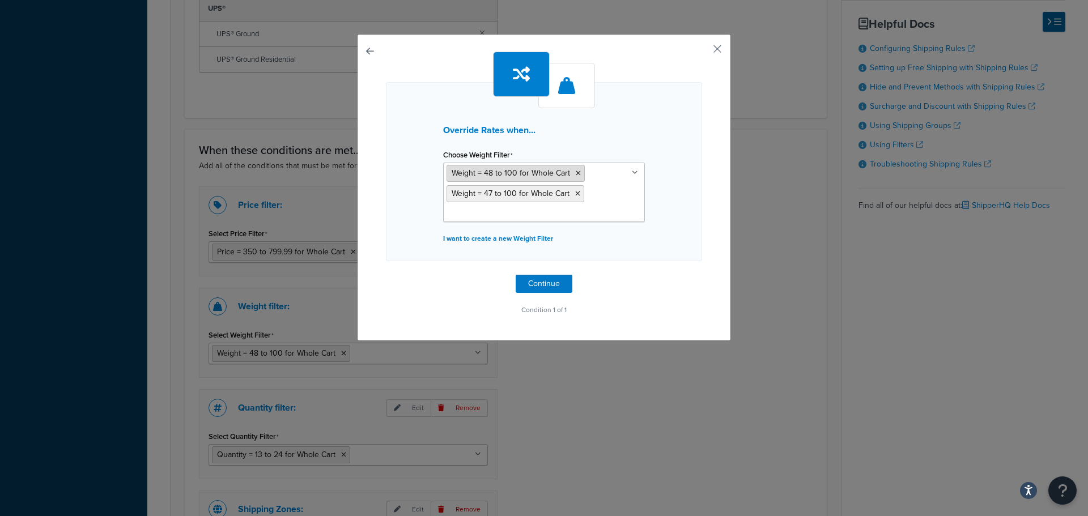
click at [568, 171] on li "Weight = 48 to 100 for Whole Cart" at bounding box center [515, 173] width 138 height 17
click at [576, 172] on icon at bounding box center [578, 173] width 5 height 7
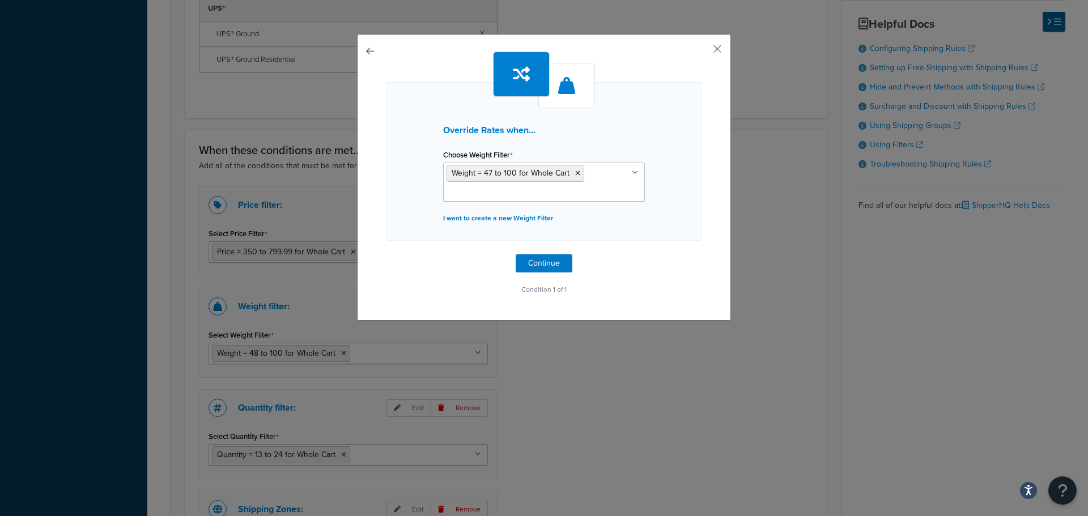
click at [654, 246] on div "Override Rates when... Choose Weight Filter Weight = 47 to 100 for Whole Cart C…" at bounding box center [544, 175] width 316 height 246
click at [532, 268] on button "Continue" at bounding box center [544, 263] width 57 height 18
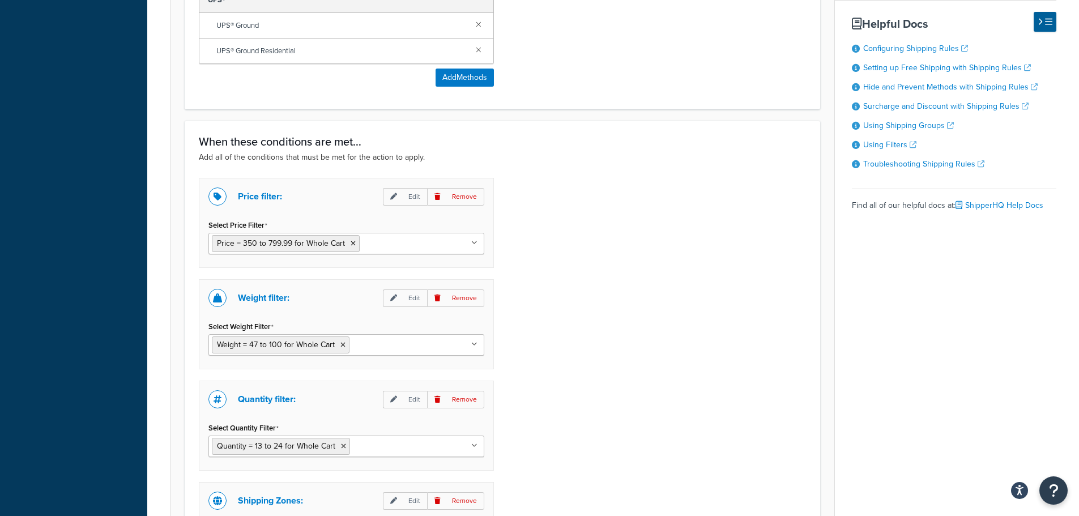
scroll to position [1005, 0]
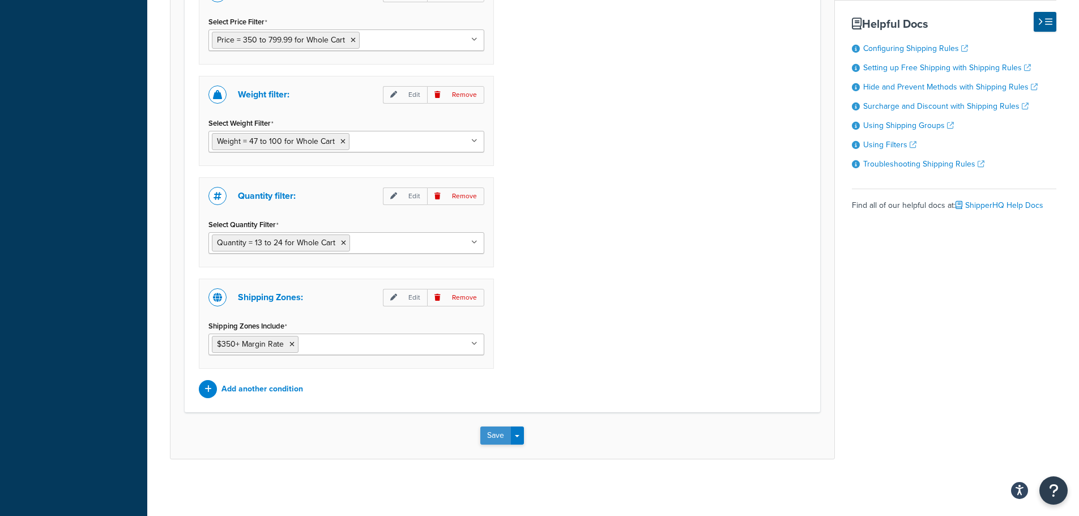
click at [496, 437] on button "Save" at bounding box center [495, 436] width 31 height 18
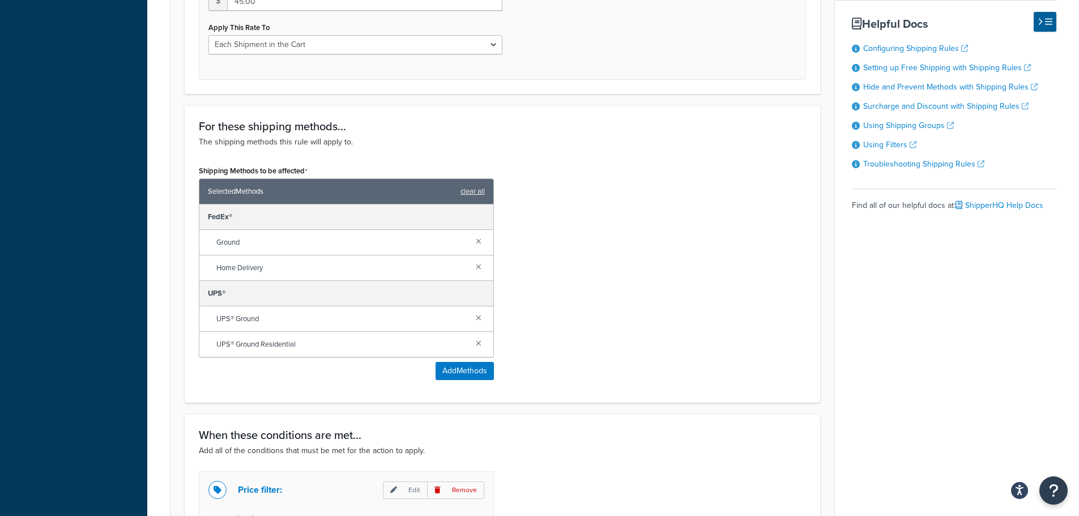
scroll to position [510, 0]
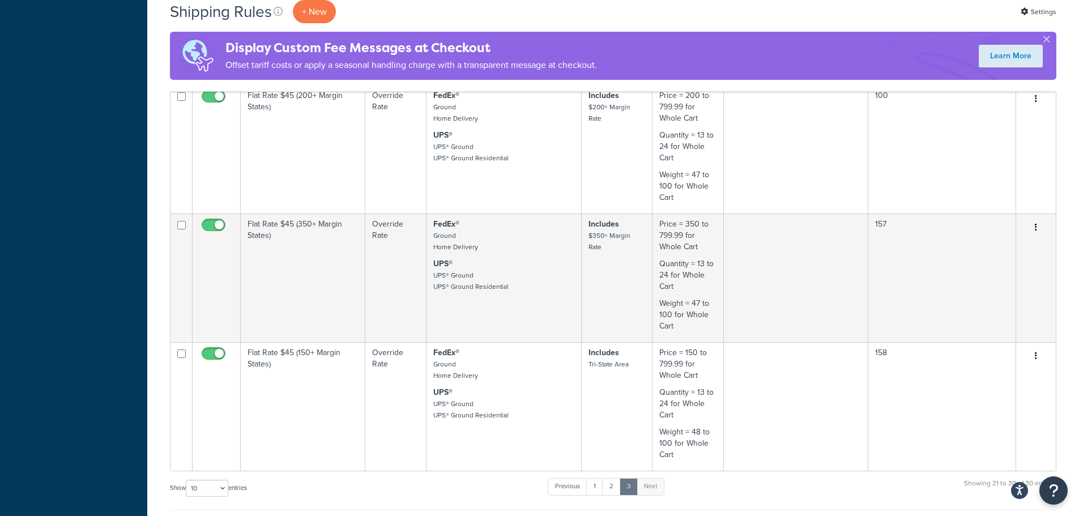
scroll to position [1020, 0]
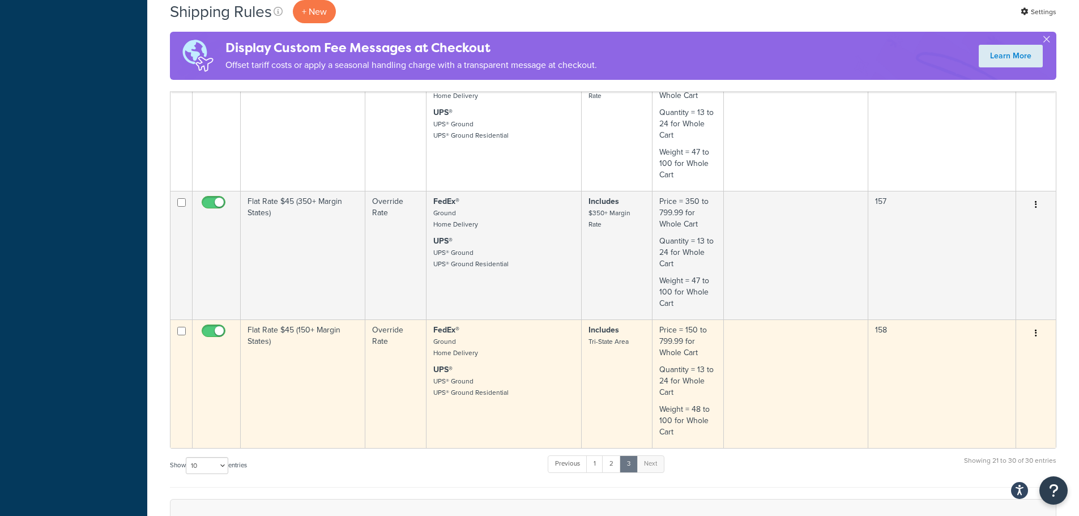
click at [323, 358] on td "Flat Rate $45 (150+ Margin States)" at bounding box center [303, 384] width 125 height 129
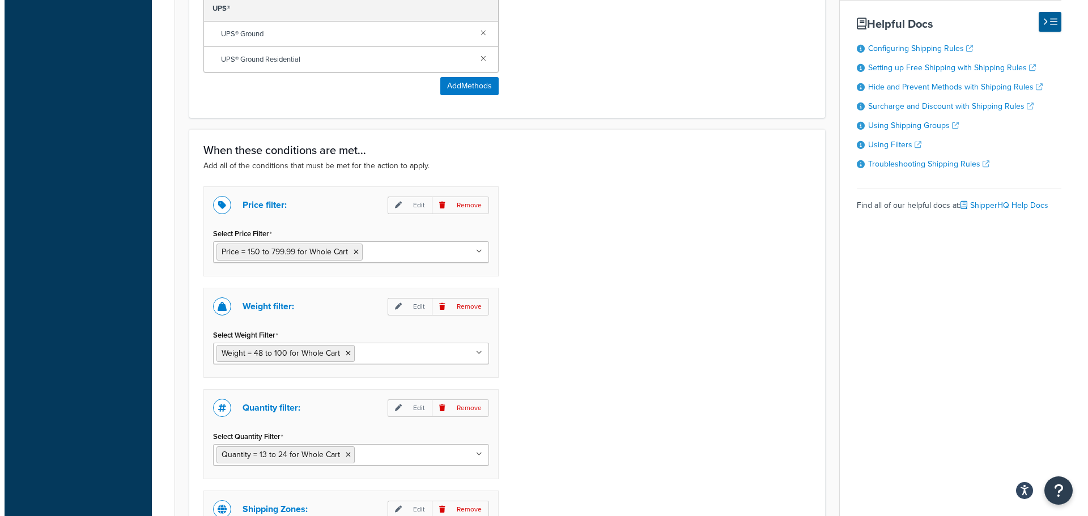
scroll to position [850, 0]
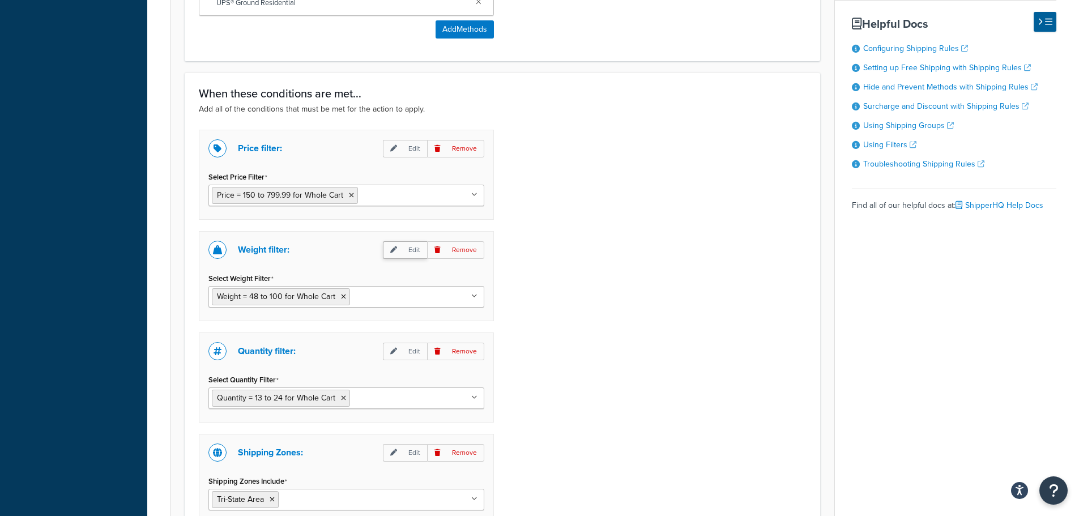
click at [408, 253] on p "Edit" at bounding box center [405, 250] width 44 height 18
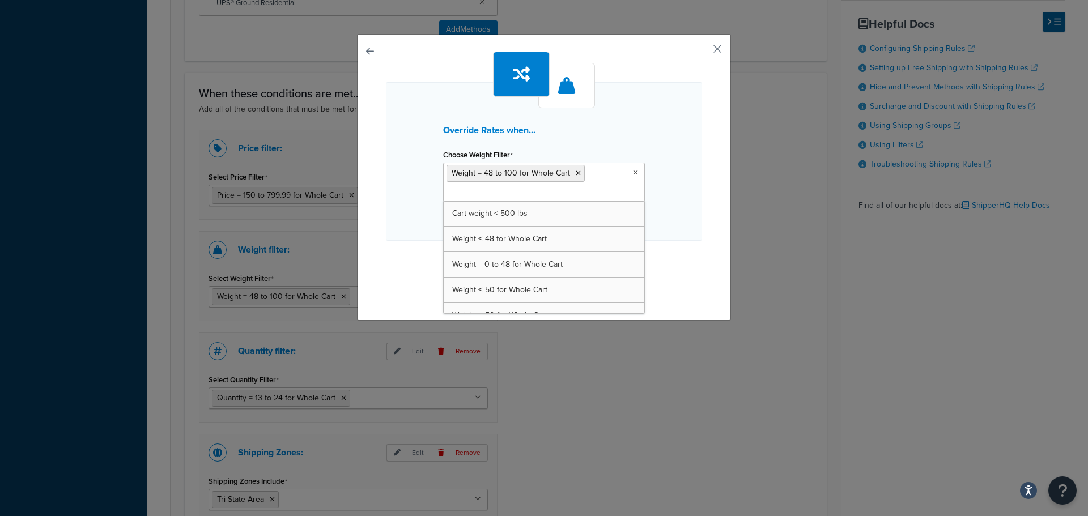
click at [550, 195] on ul "Weight = 48 to 100 for Whole Cart" at bounding box center [544, 182] width 202 height 39
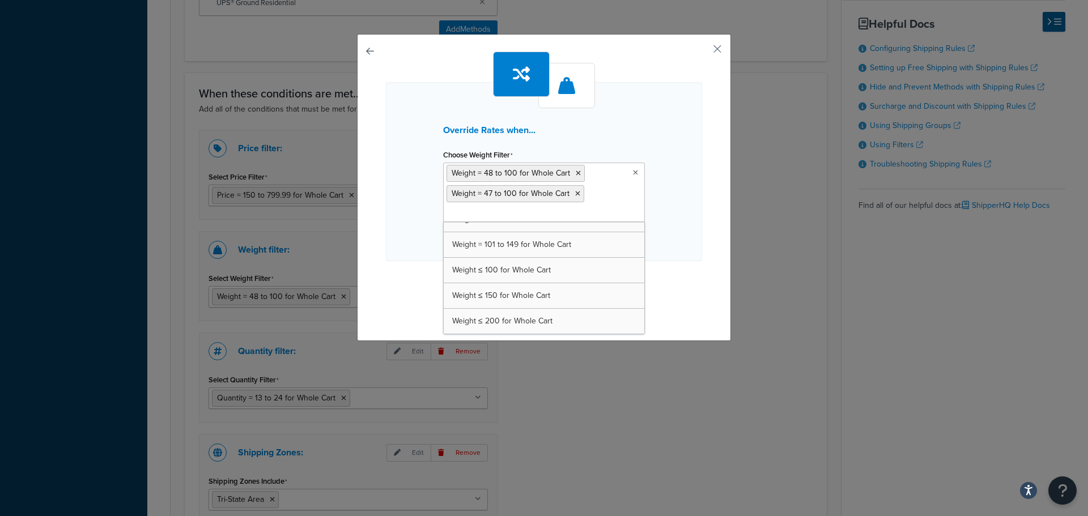
scroll to position [168, 0]
click at [576, 176] on icon at bounding box center [578, 173] width 5 height 7
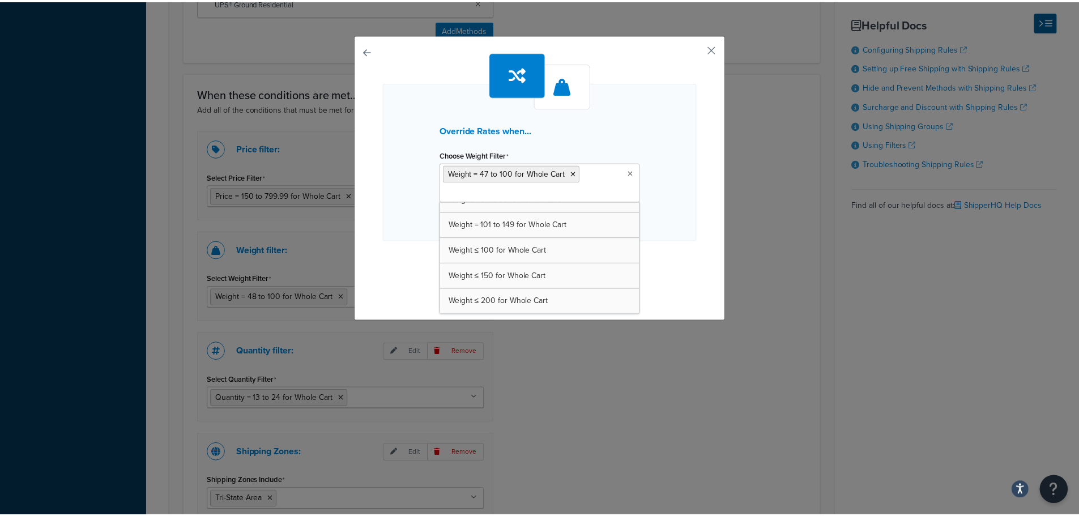
scroll to position [193, 0]
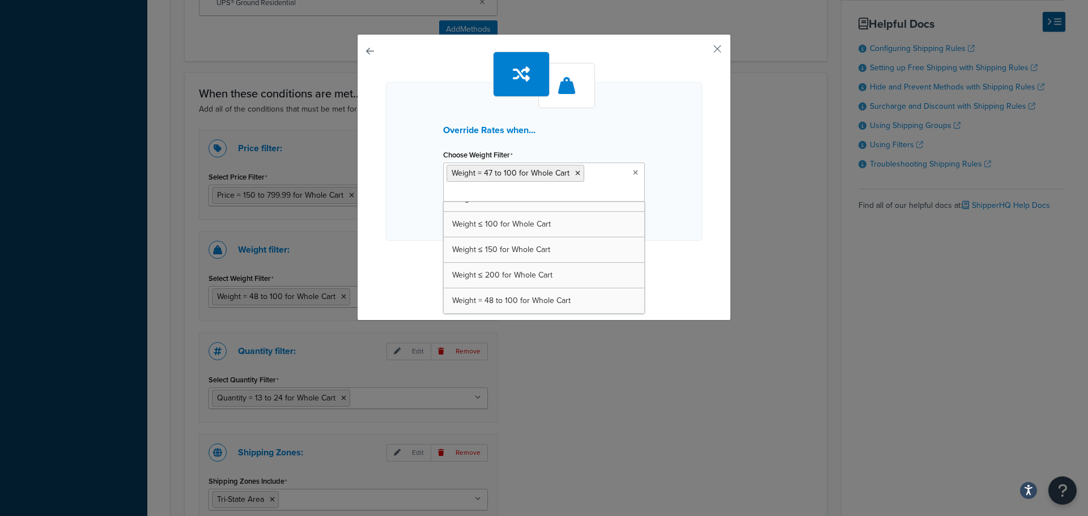
click at [665, 224] on div "Override Rates when... Choose Weight Filter Weight = 47 to 100 for Whole Cart C…" at bounding box center [544, 161] width 316 height 159
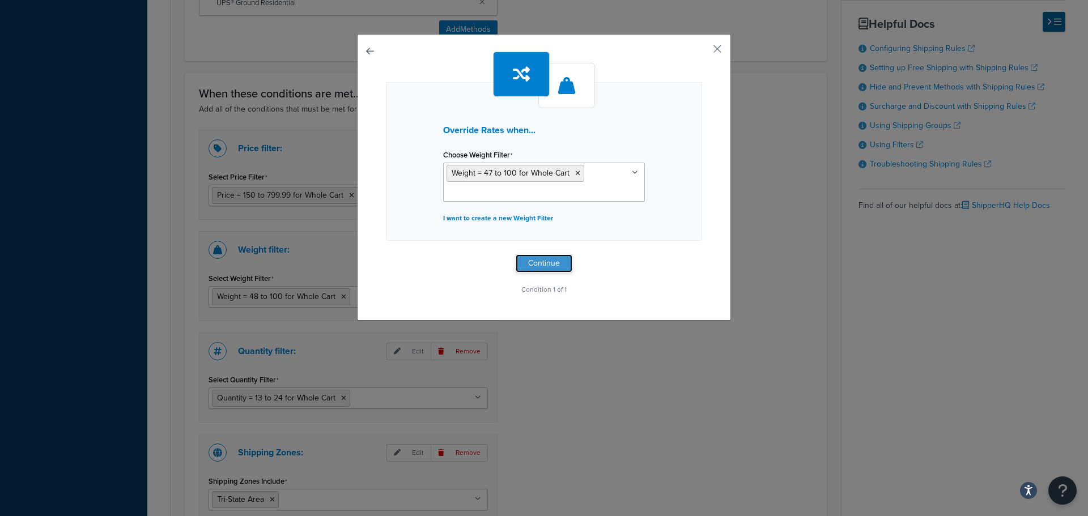
click at [519, 269] on button "Continue" at bounding box center [544, 263] width 57 height 18
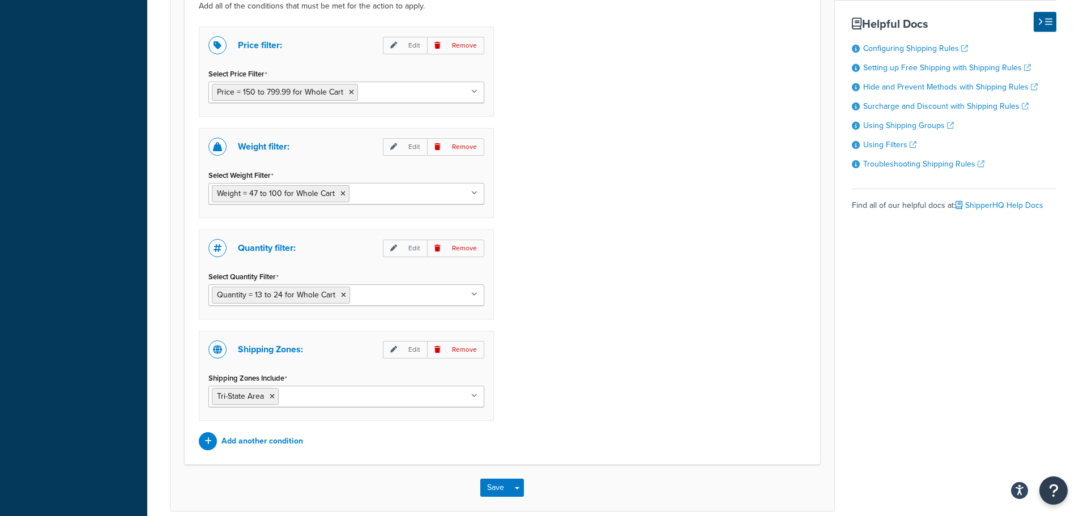
scroll to position [1005, 0]
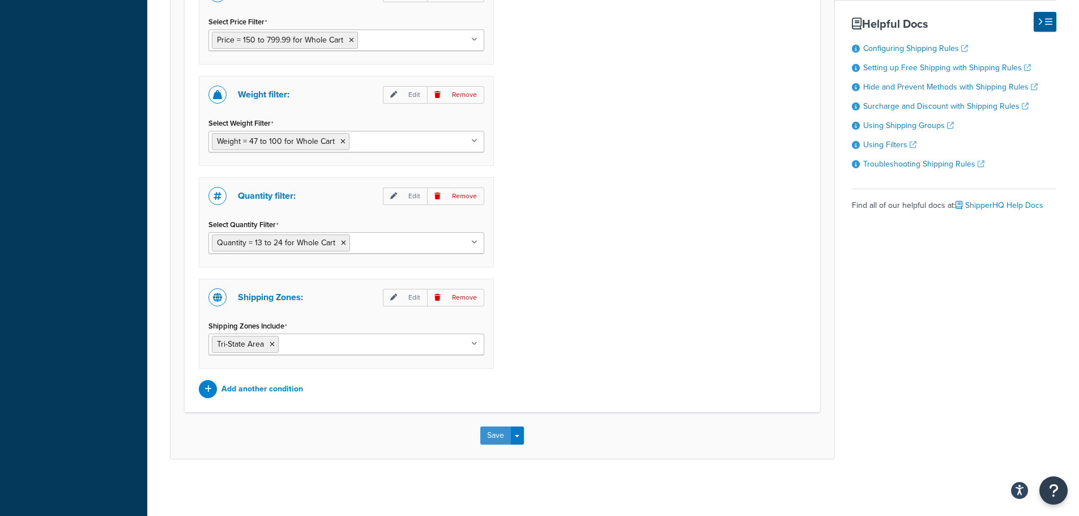
drag, startPoint x: 487, startPoint y: 429, endPoint x: 497, endPoint y: 422, distance: 12.7
click at [487, 429] on button "Save" at bounding box center [495, 436] width 31 height 18
